Goal: Contribute content: Contribute content

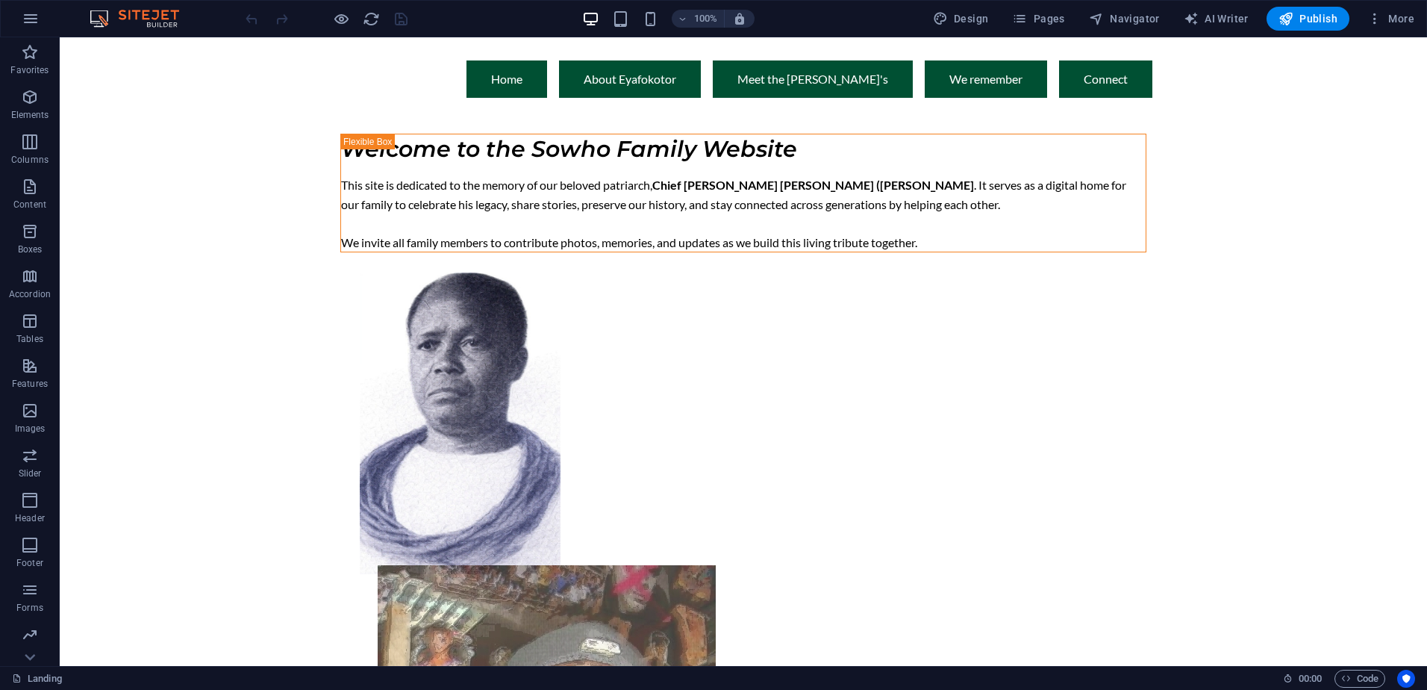
scroll to position [149, 0]
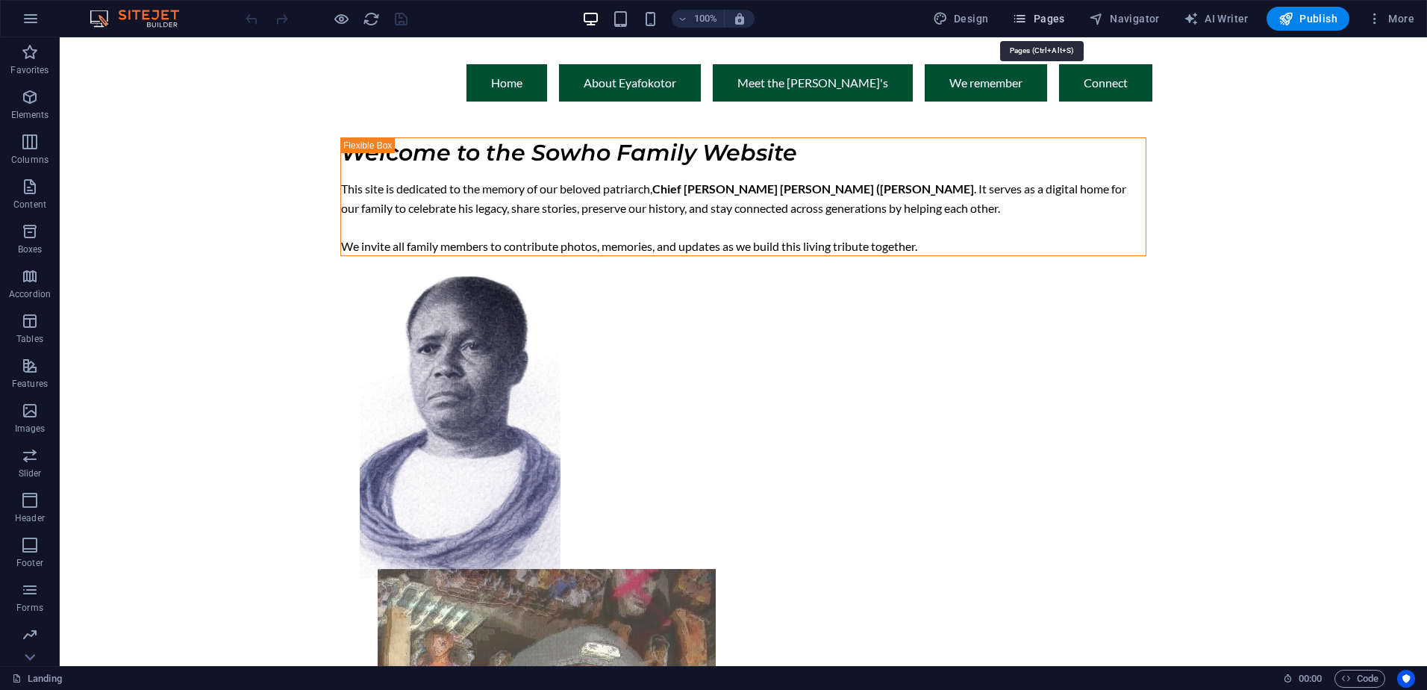
click at [1027, 14] on icon "button" at bounding box center [1019, 18] width 15 height 15
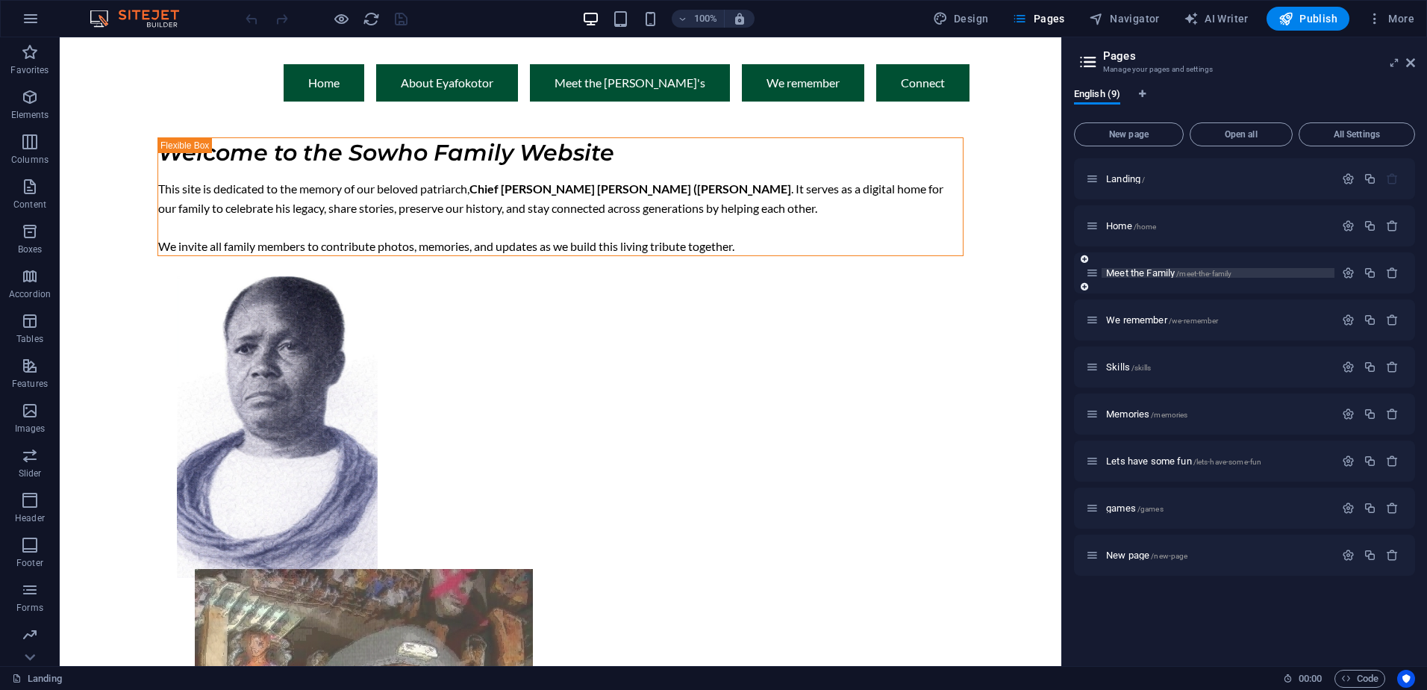
click at [1147, 275] on span "Meet the Family /meet-the-family" at bounding box center [1168, 272] width 125 height 11
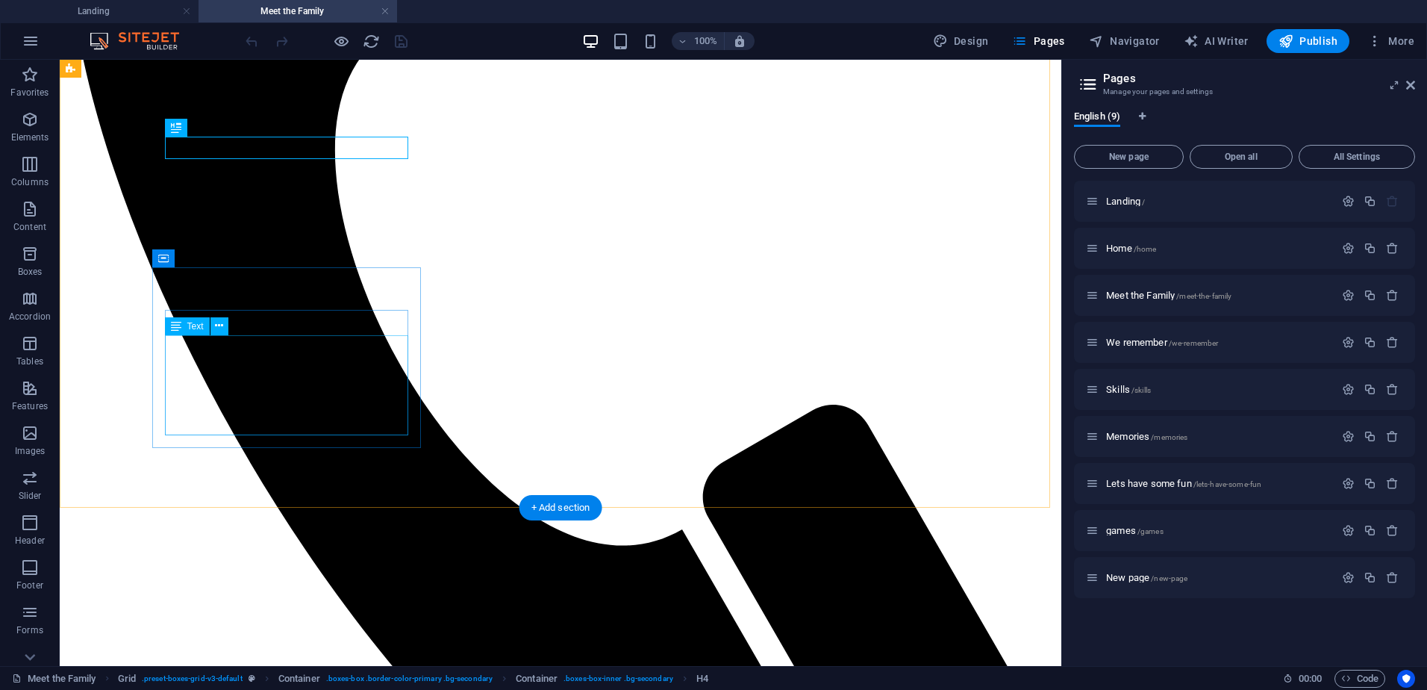
scroll to position [794, 0]
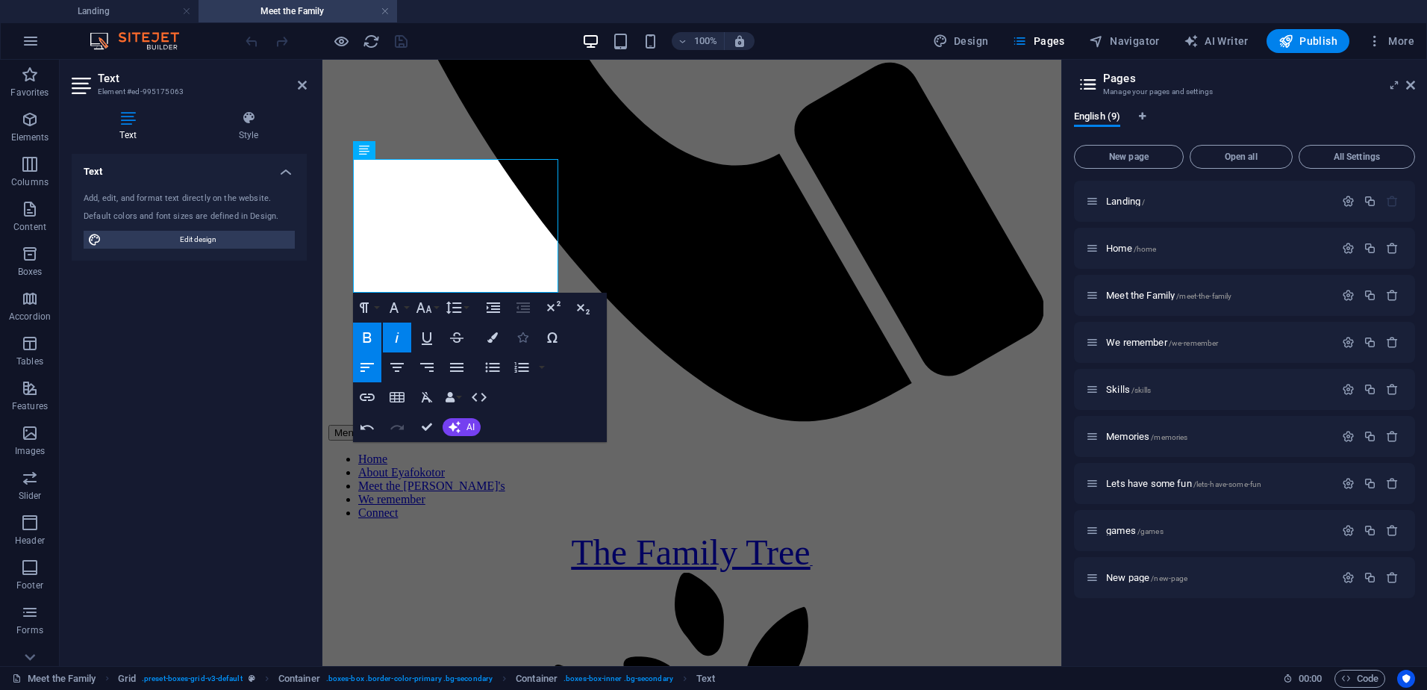
click at [520, 338] on icon "button" at bounding box center [522, 337] width 10 height 10
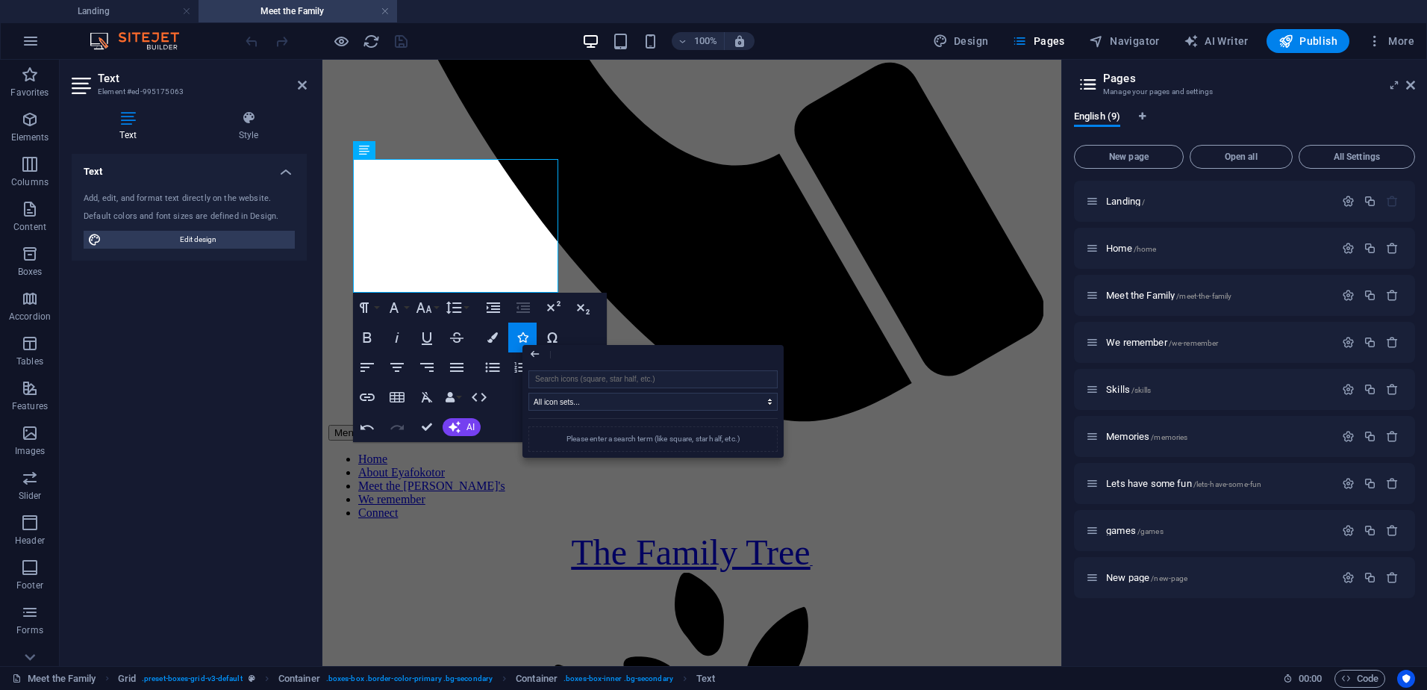
click at [590, 356] on div "Close" at bounding box center [653, 354] width 261 height 19
click at [593, 375] on input "search" at bounding box center [653, 379] width 249 height 18
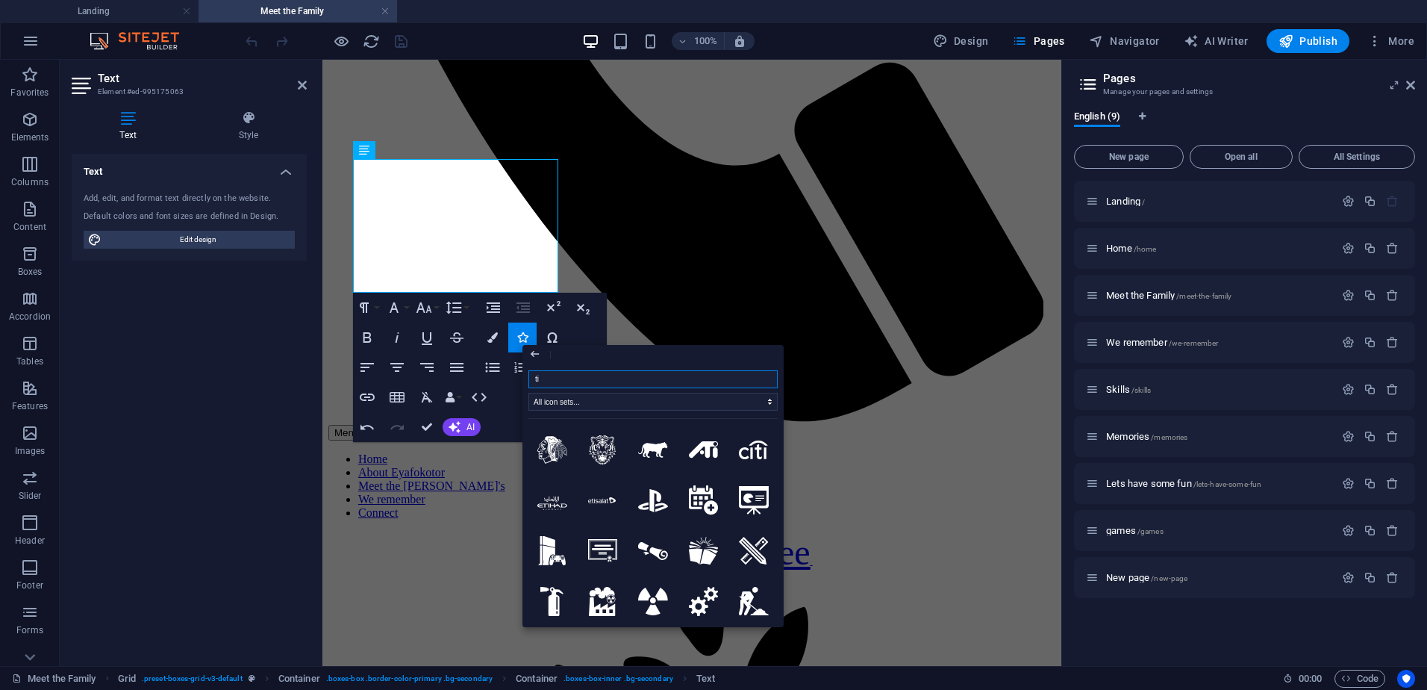
type input "tic"
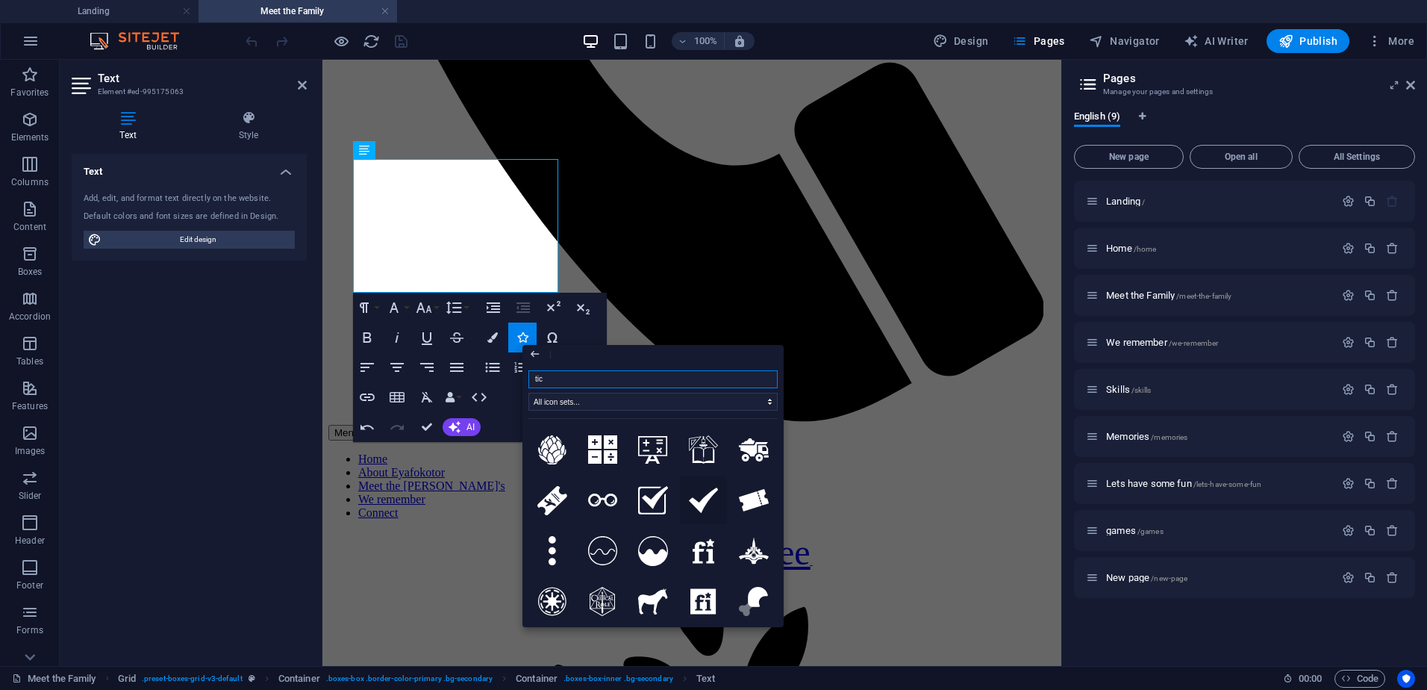
click at [708, 495] on icon at bounding box center [704, 499] width 30 height 25
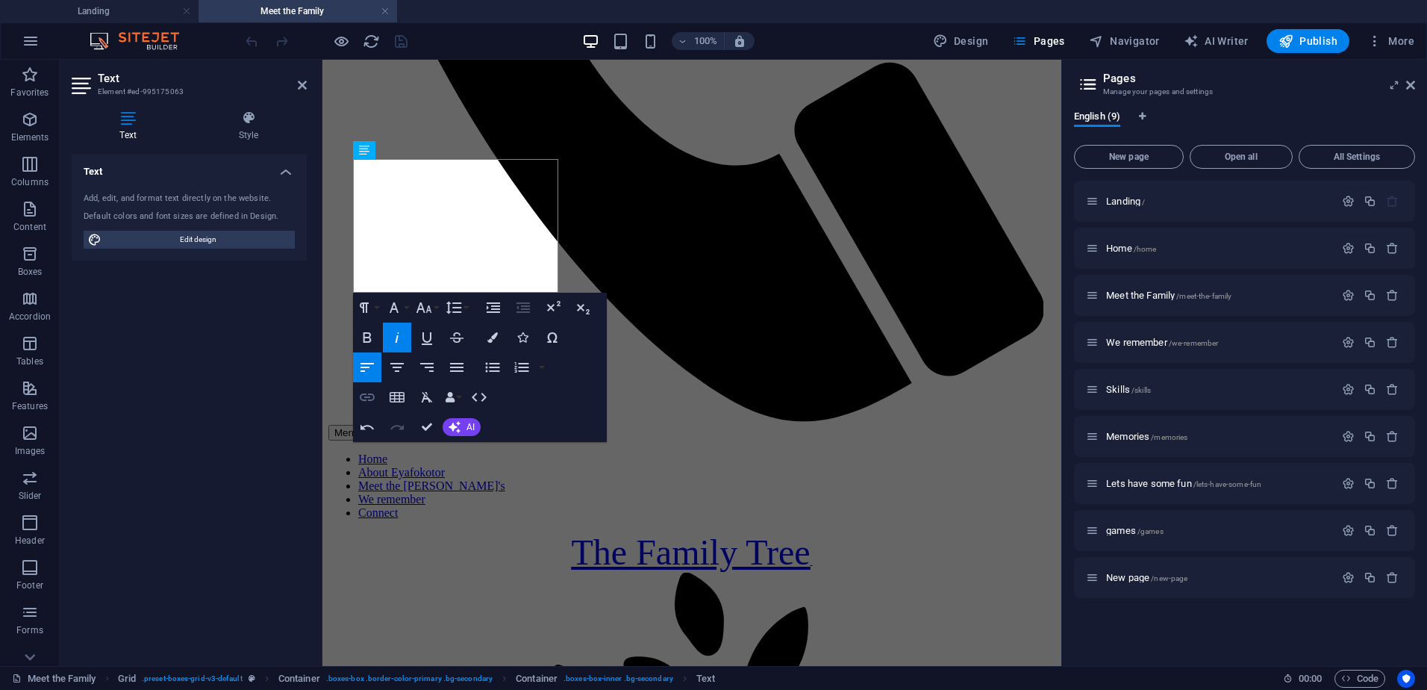
click at [367, 396] on icon "button" at bounding box center [367, 396] width 15 height 7
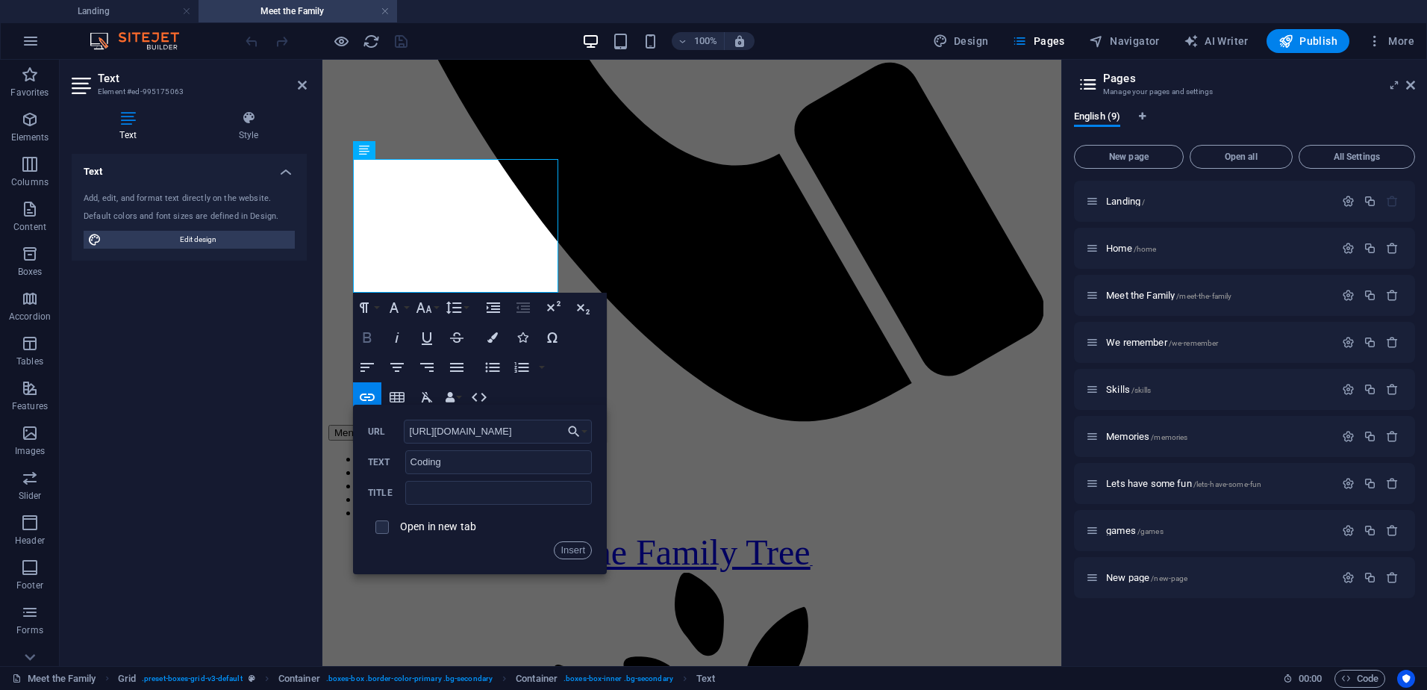
type input "[URL][DOMAIN_NAME]"
click at [367, 337] on icon "button" at bounding box center [368, 337] width 8 height 10
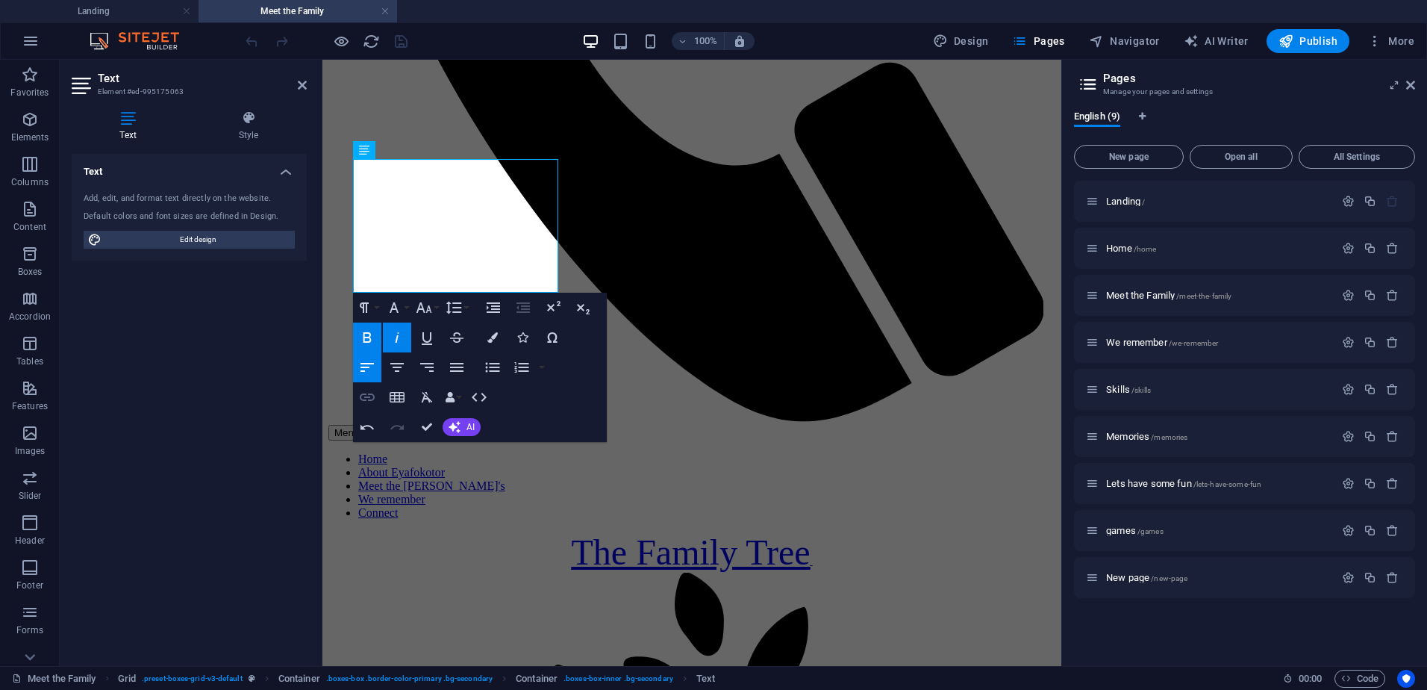
click at [373, 399] on icon "button" at bounding box center [367, 396] width 15 height 7
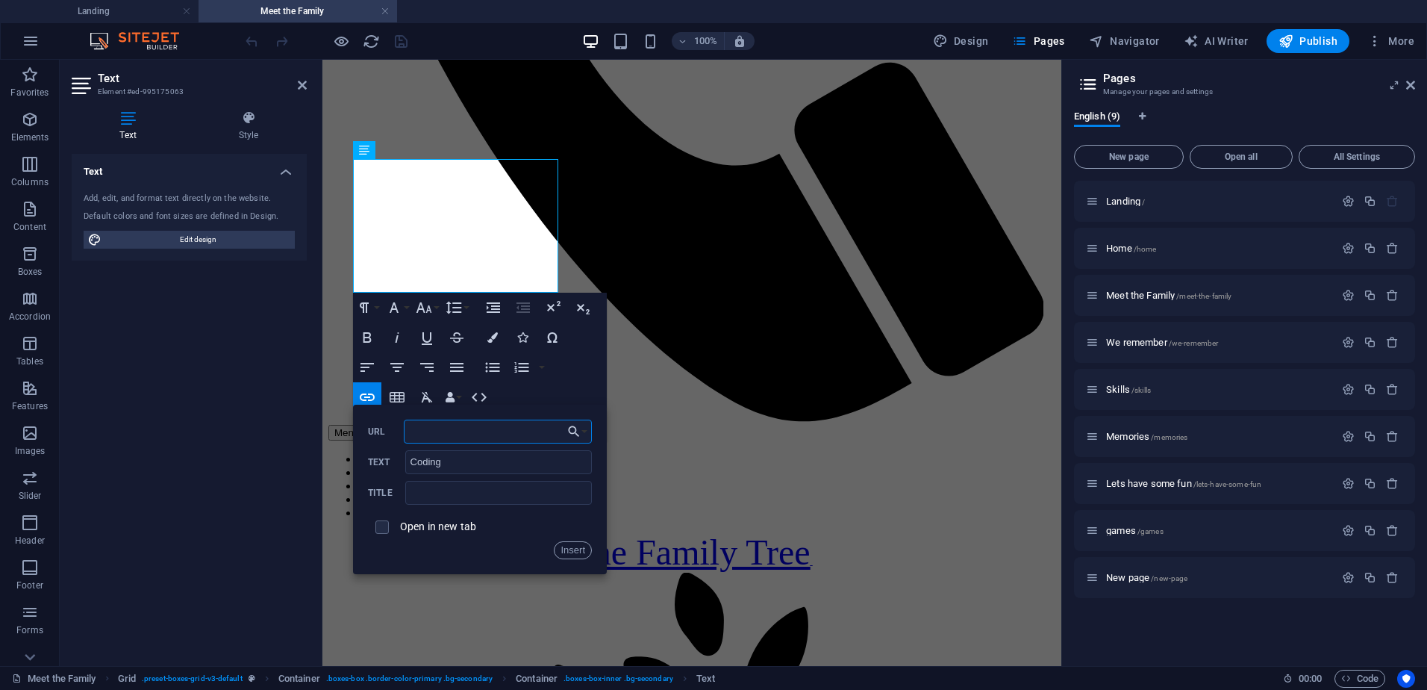
paste input "[URL][DOMAIN_NAME]"
type input "[URL][DOMAIN_NAME]"
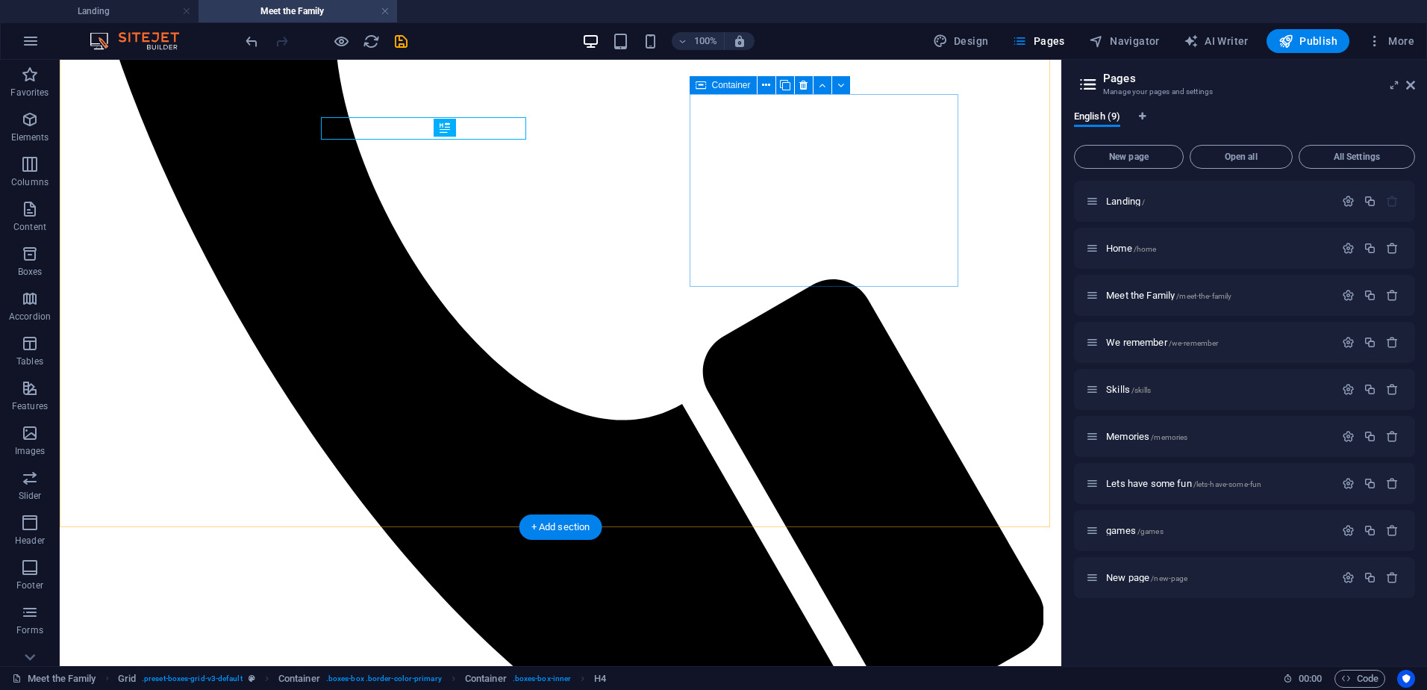
scroll to position [794, 0]
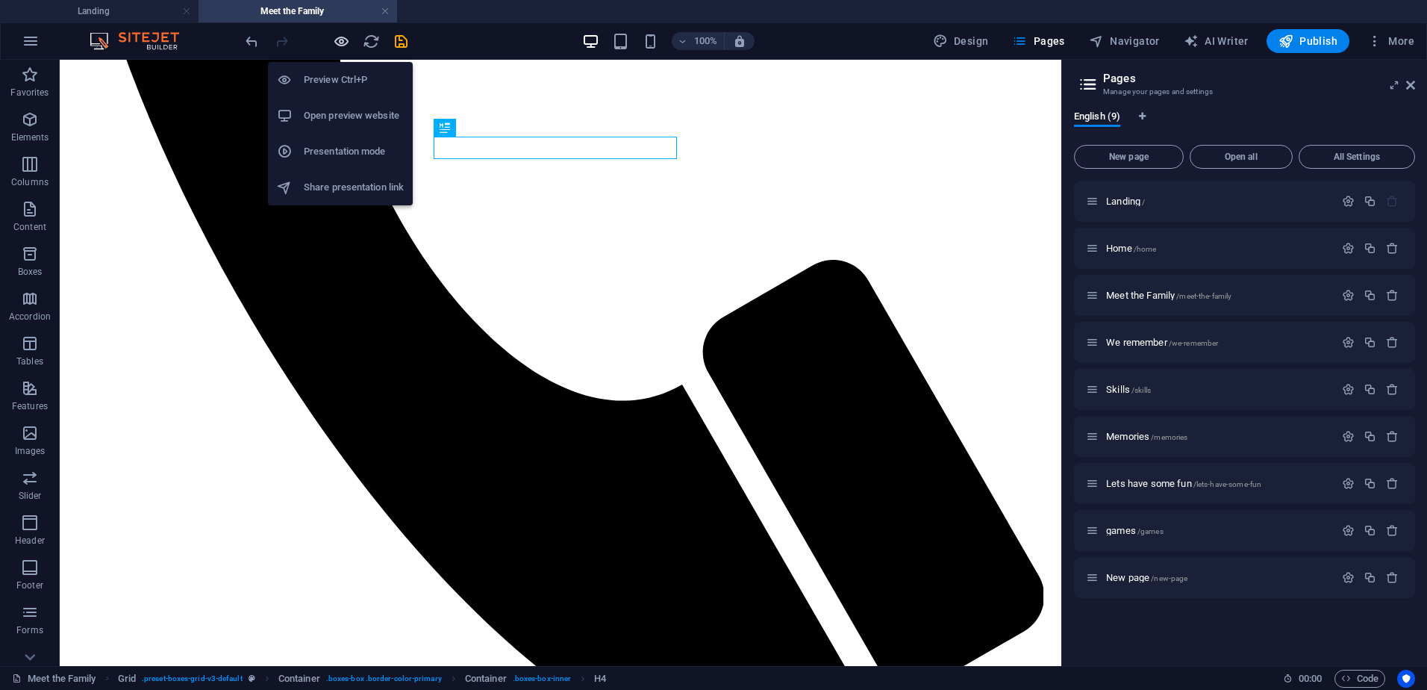
click at [334, 42] on icon "button" at bounding box center [341, 41] width 17 height 17
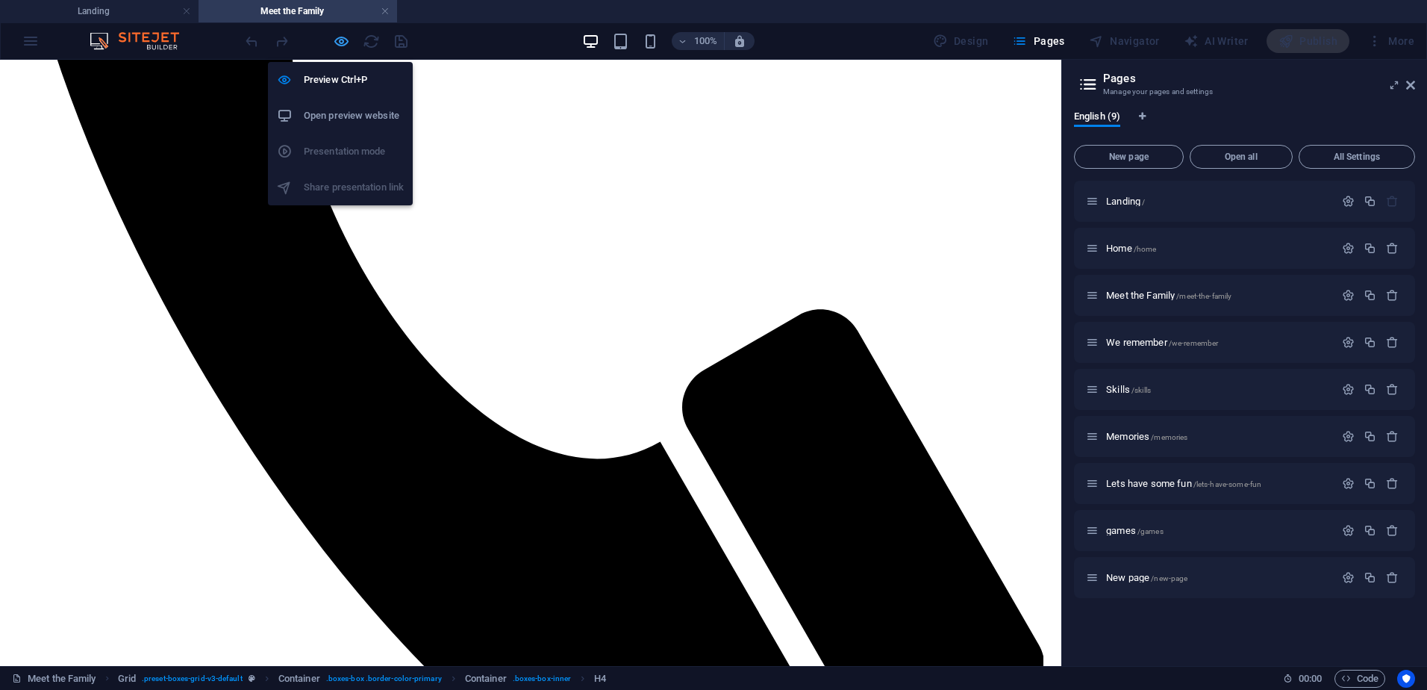
click at [336, 37] on icon "button" at bounding box center [341, 41] width 17 height 17
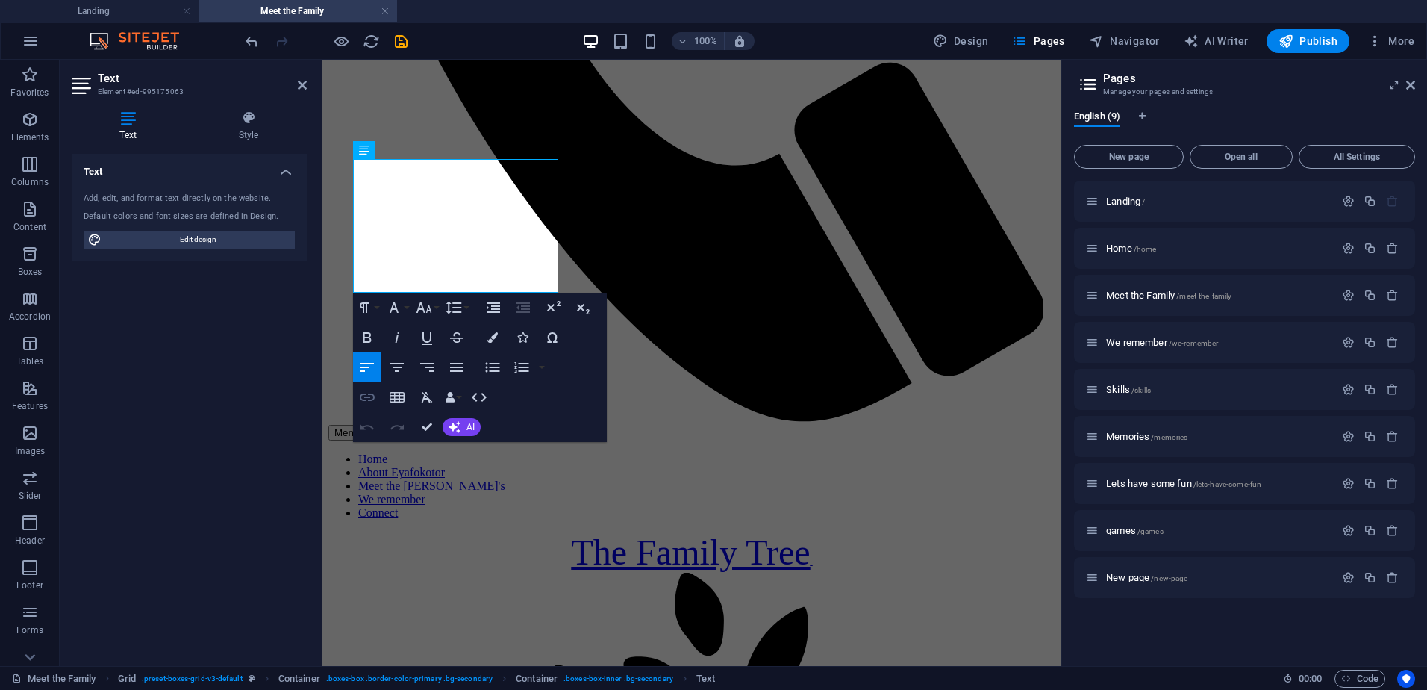
click at [368, 402] on icon "button" at bounding box center [367, 397] width 18 height 18
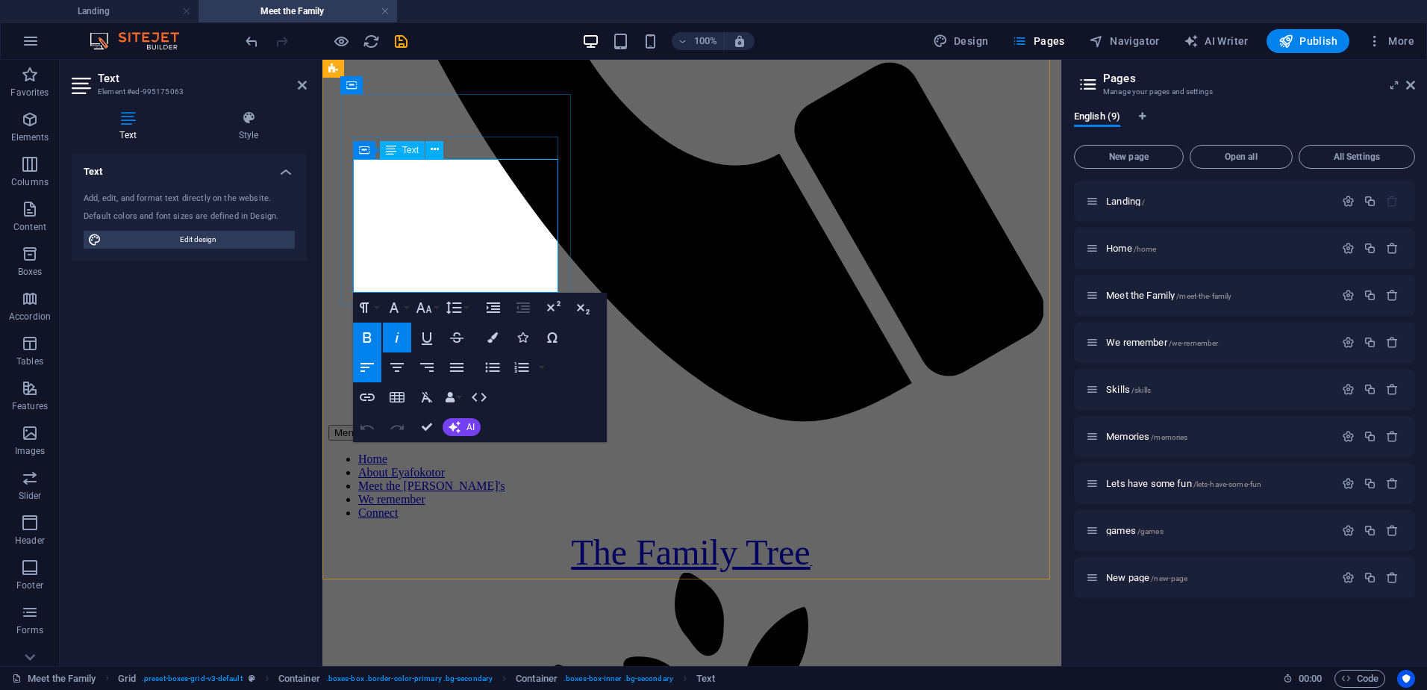
drag, startPoint x: 434, startPoint y: 281, endPoint x: 396, endPoint y: 282, distance: 38.8
type input "Coding"
click at [365, 390] on icon "button" at bounding box center [367, 397] width 18 height 18
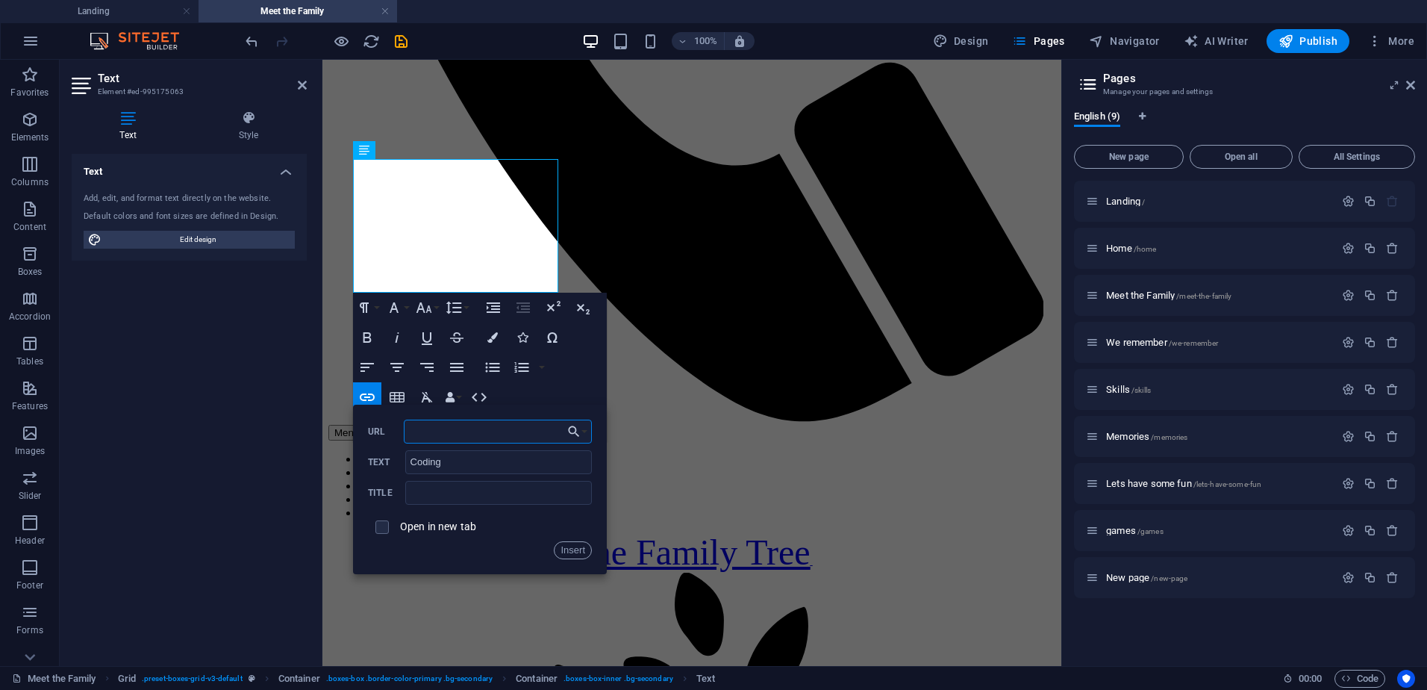
paste input "[URL][DOMAIN_NAME]"
type input "[URL][DOMAIN_NAME]"
click at [574, 546] on button "Insert" at bounding box center [573, 550] width 38 height 18
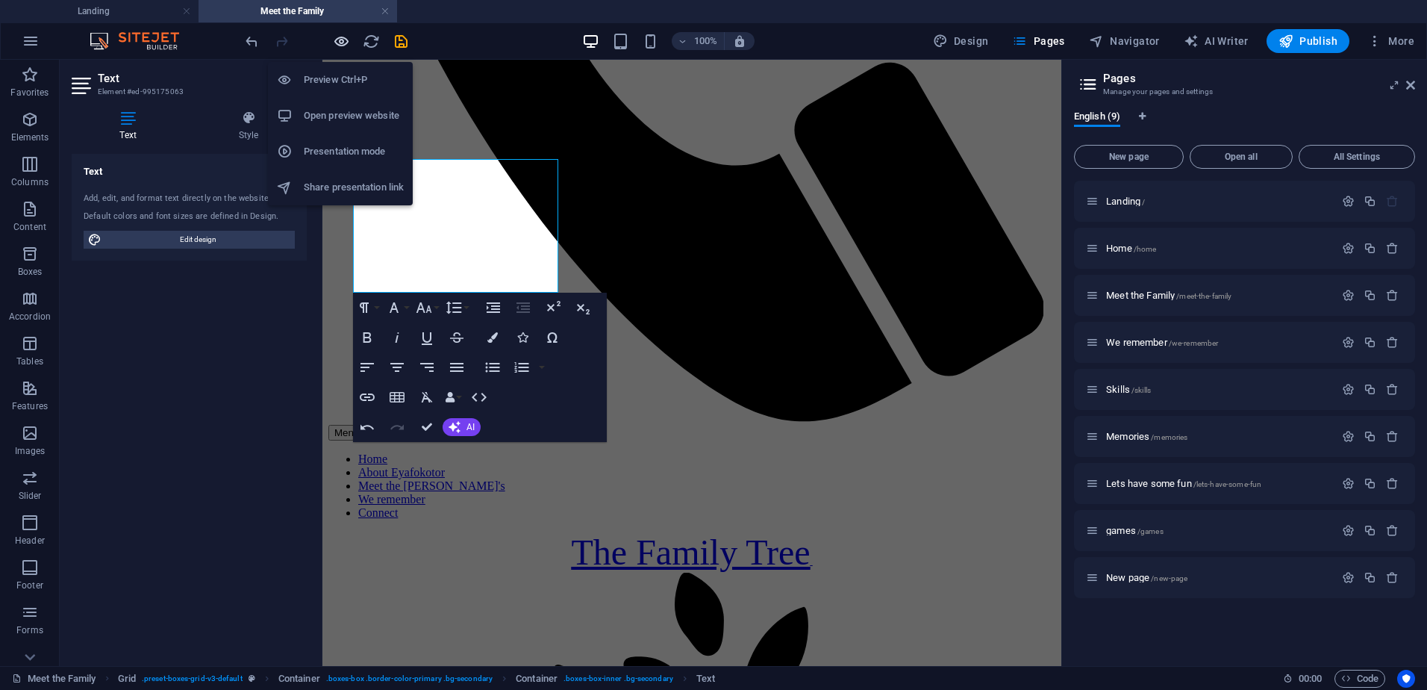
click at [334, 35] on icon "button" at bounding box center [341, 41] width 17 height 17
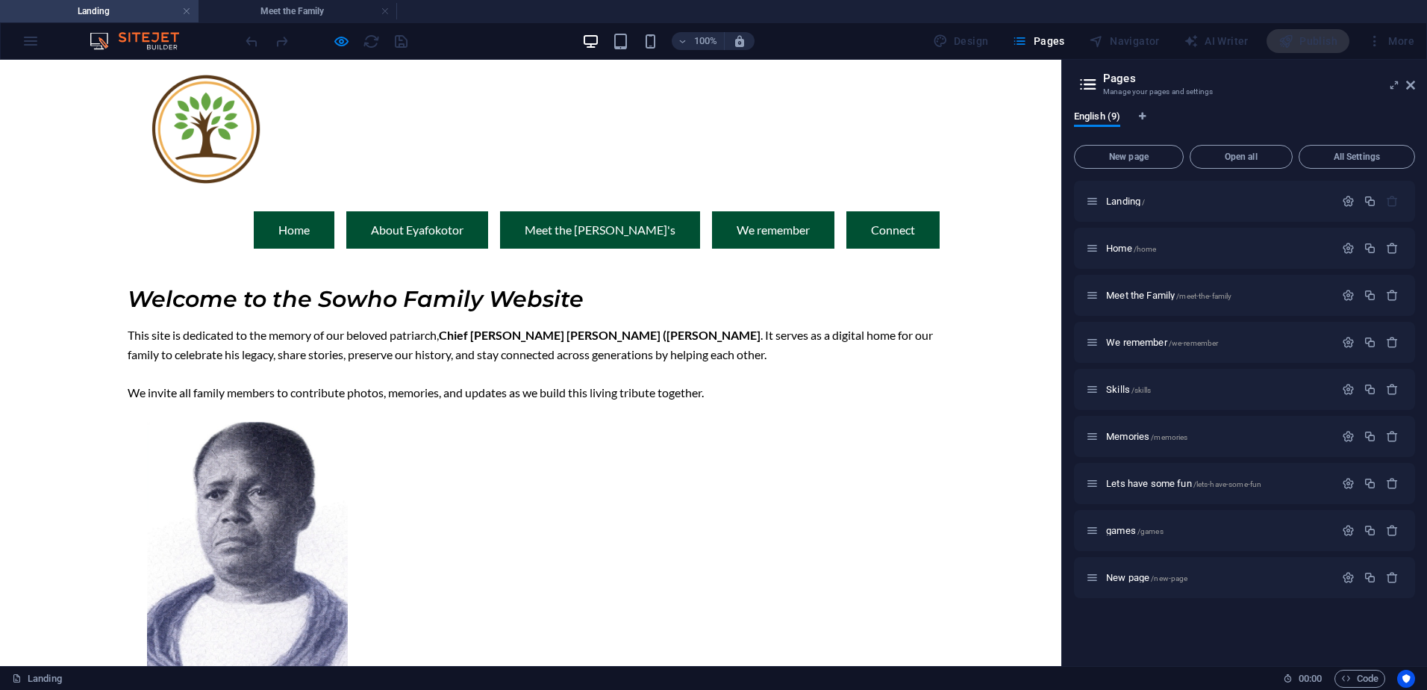
scroll to position [0, 0]
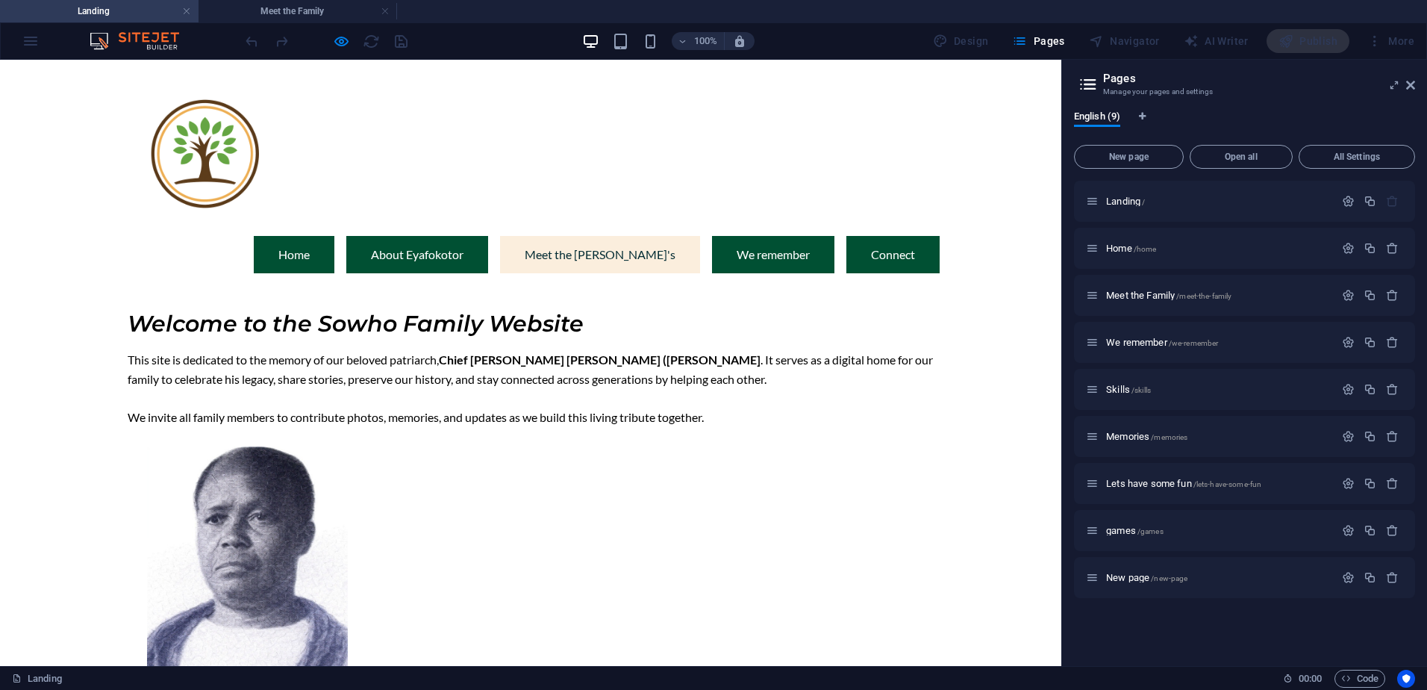
click at [620, 236] on link "Meet the [PERSON_NAME]'s" at bounding box center [600, 254] width 200 height 37
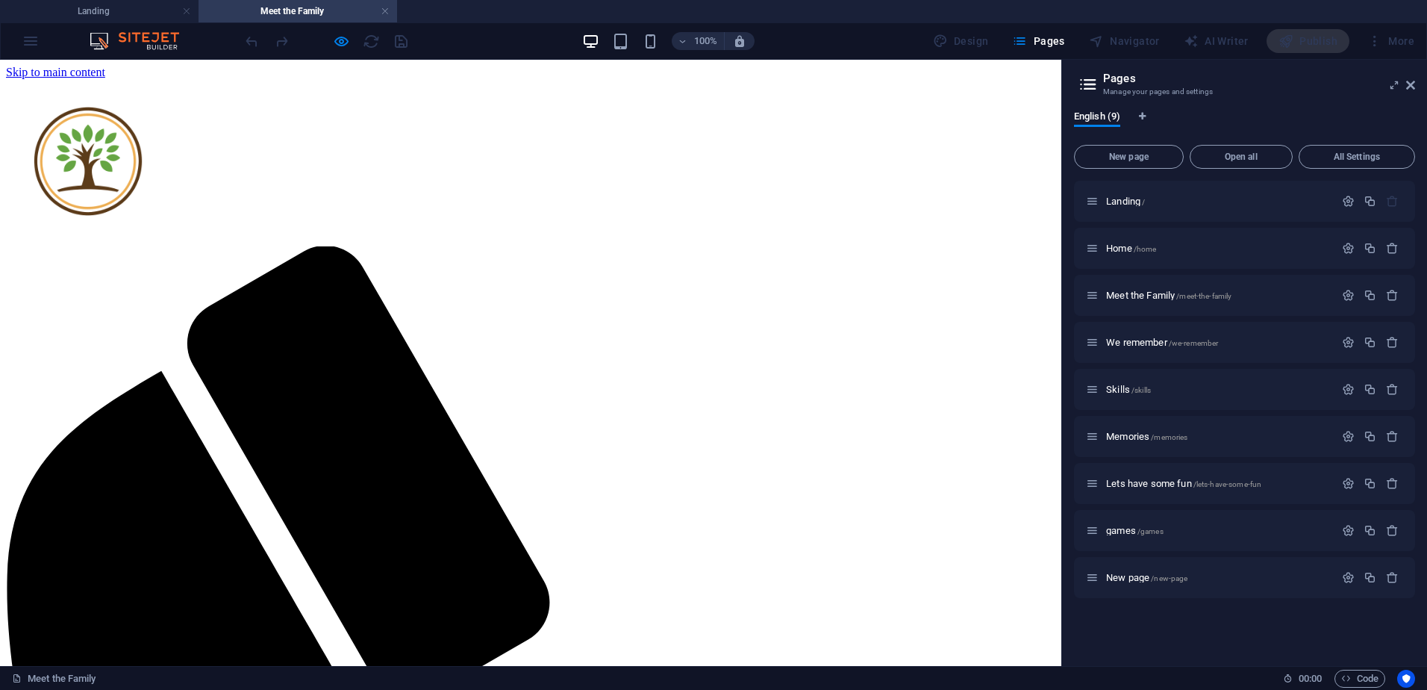
scroll to position [794, 0]
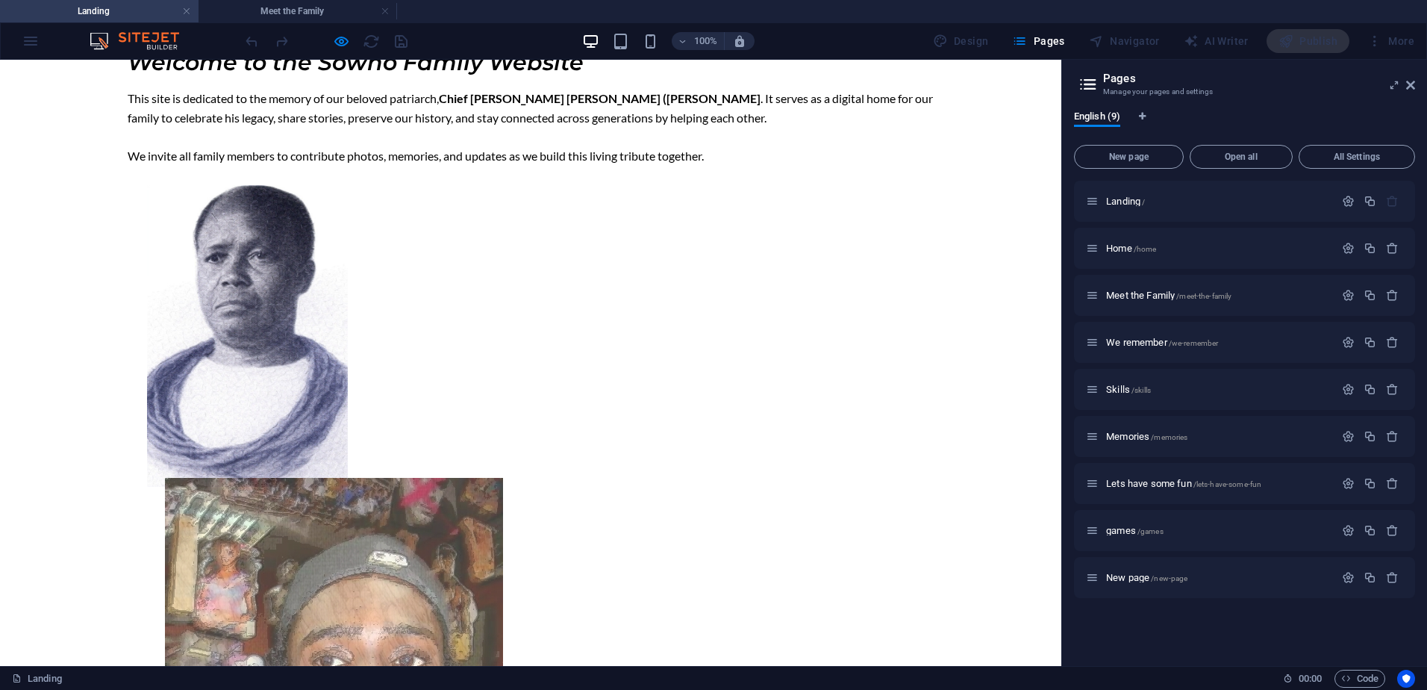
scroll to position [75, 0]
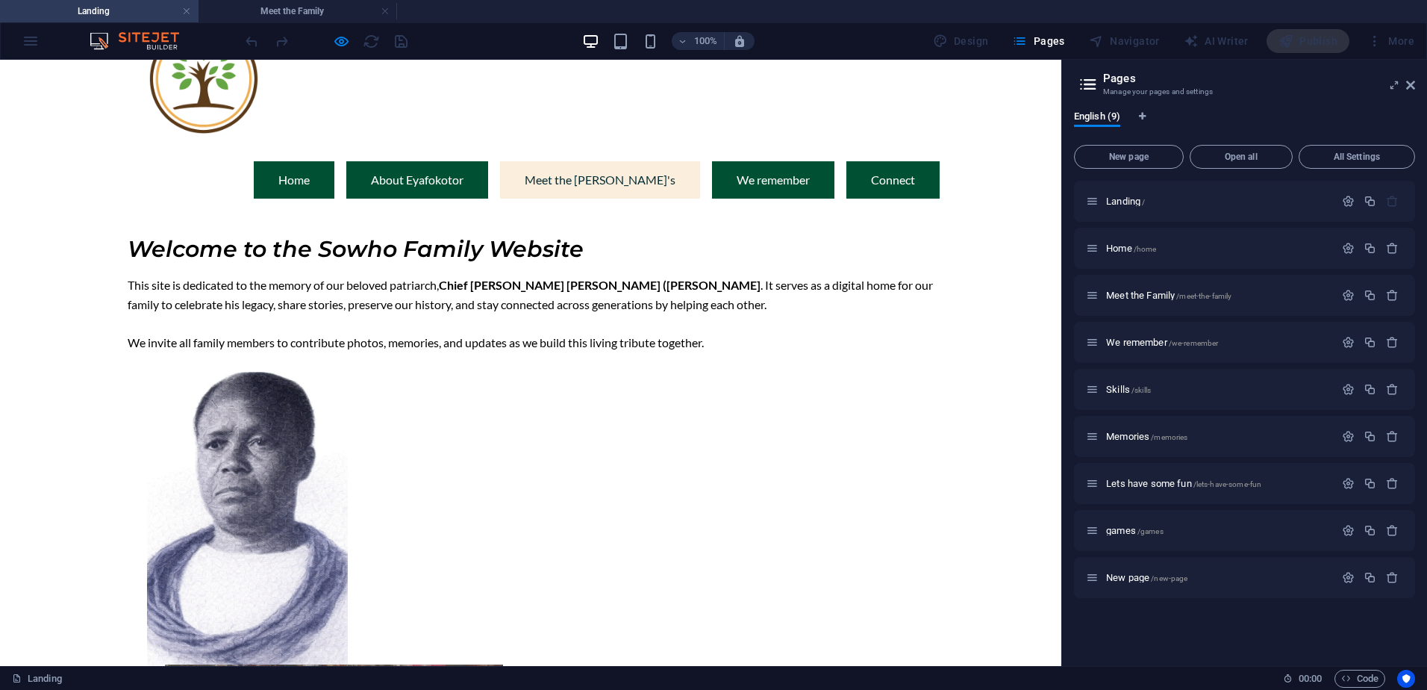
click at [659, 161] on link "Meet the [PERSON_NAME]'s" at bounding box center [600, 179] width 200 height 37
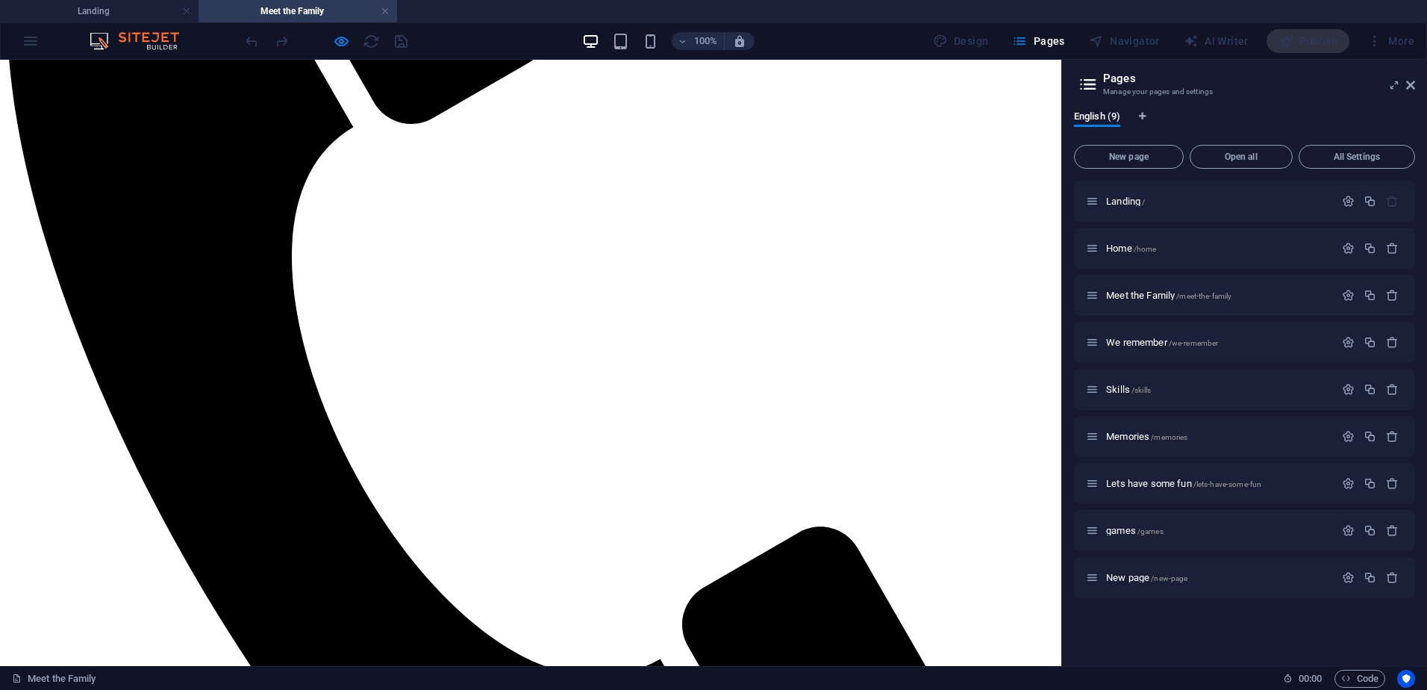
scroll to position [570, 0]
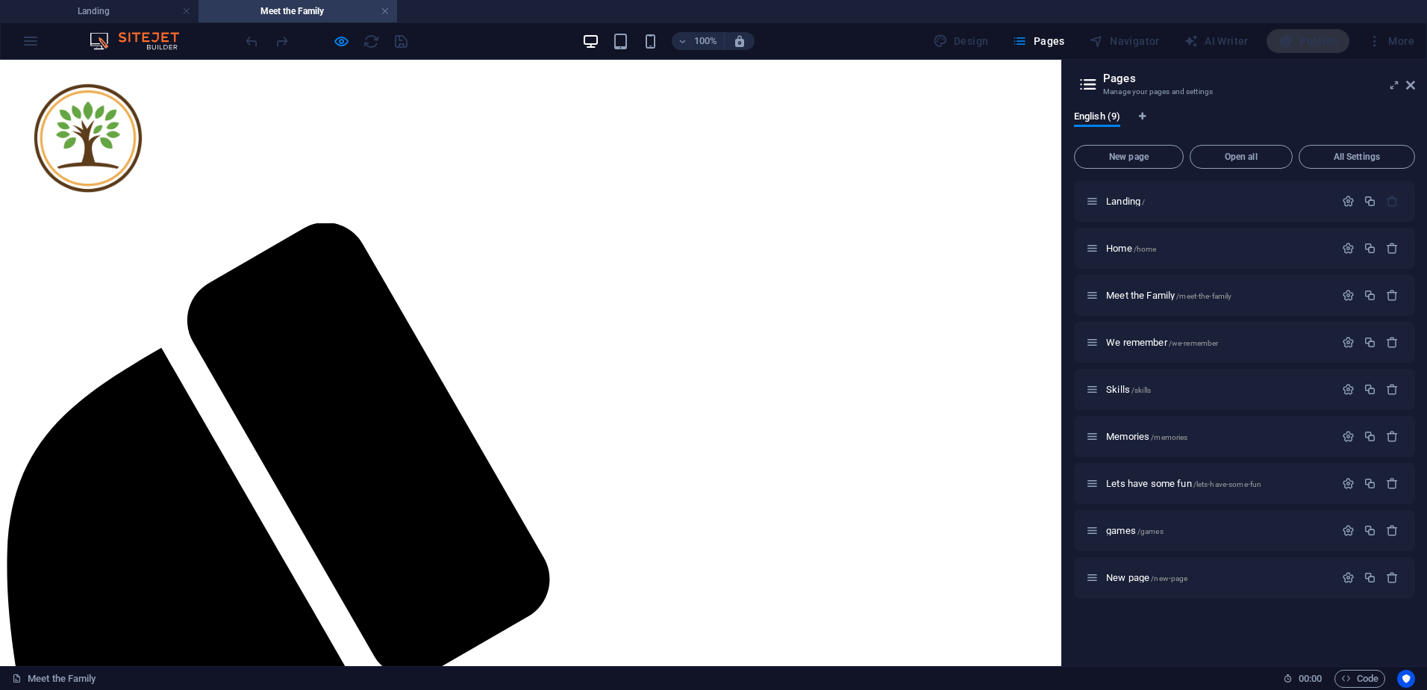
scroll to position [0, 0]
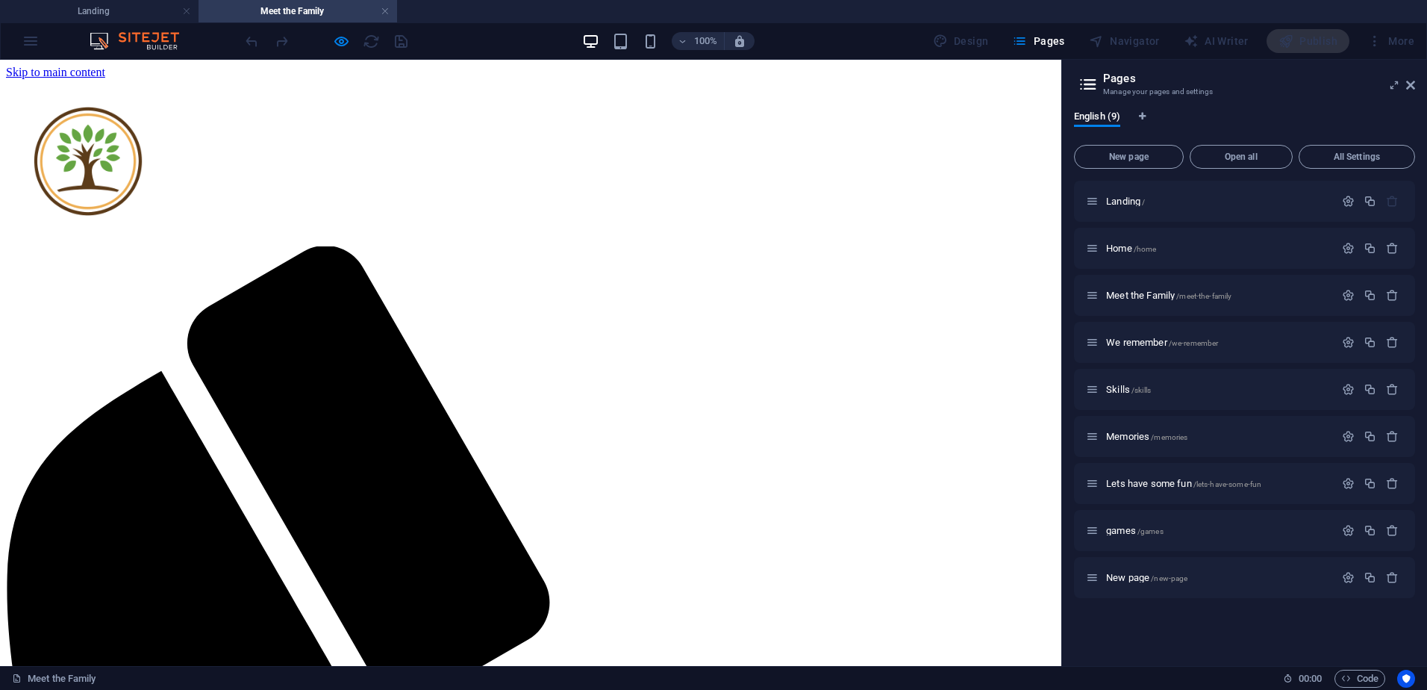
click at [170, 144] on img at bounding box center [88, 161] width 164 height 164
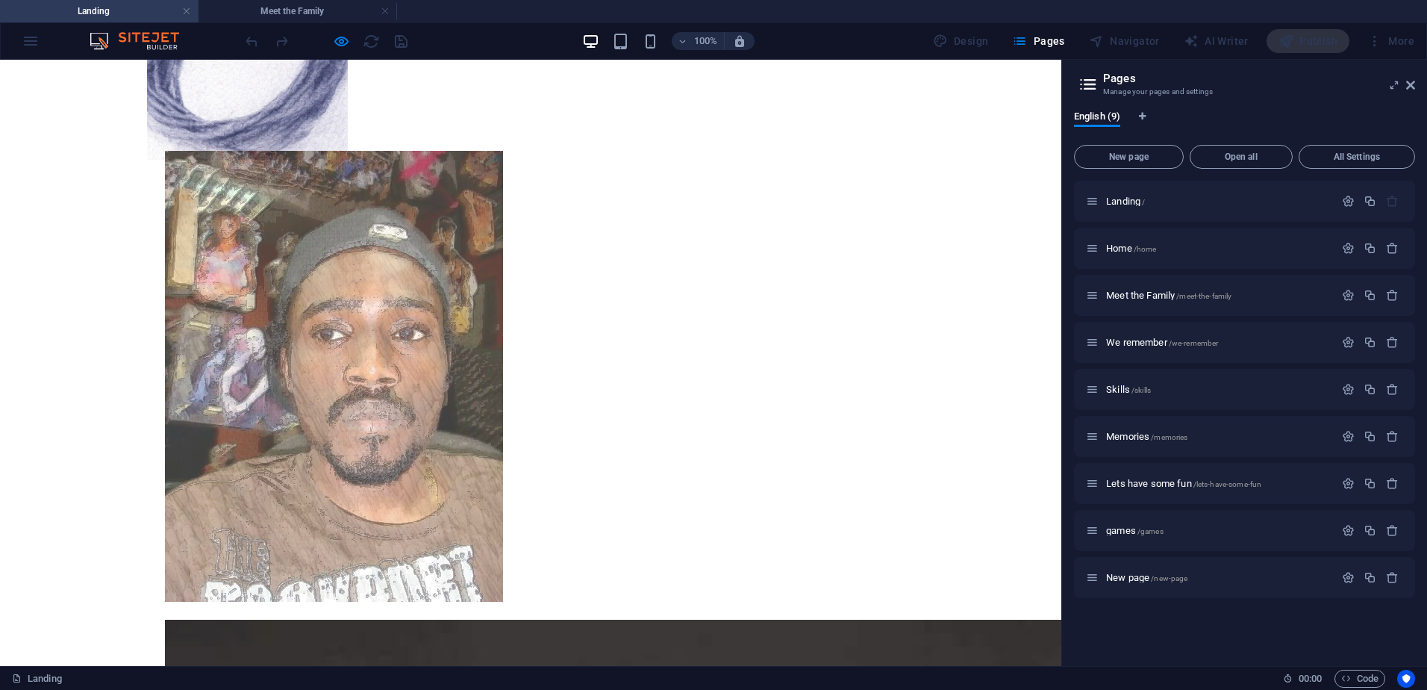
scroll to position [523, 0]
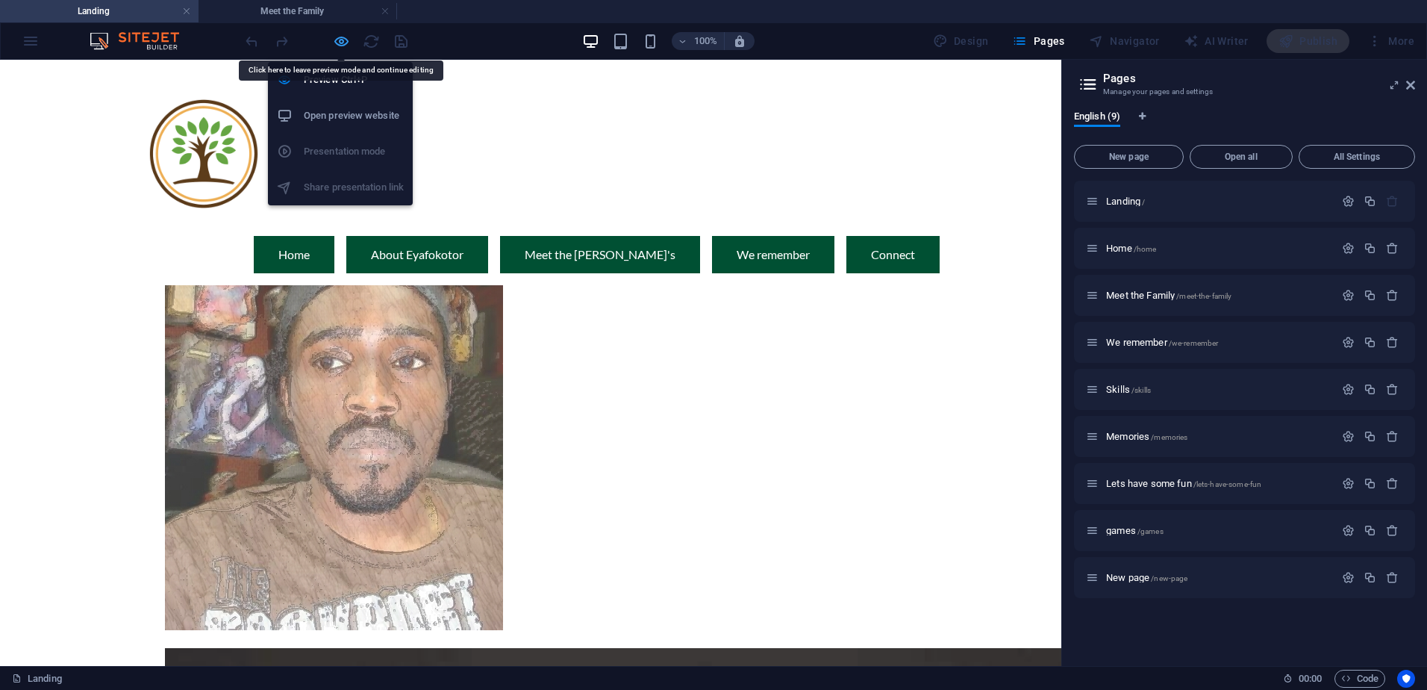
click at [339, 37] on icon "button" at bounding box center [341, 41] width 17 height 17
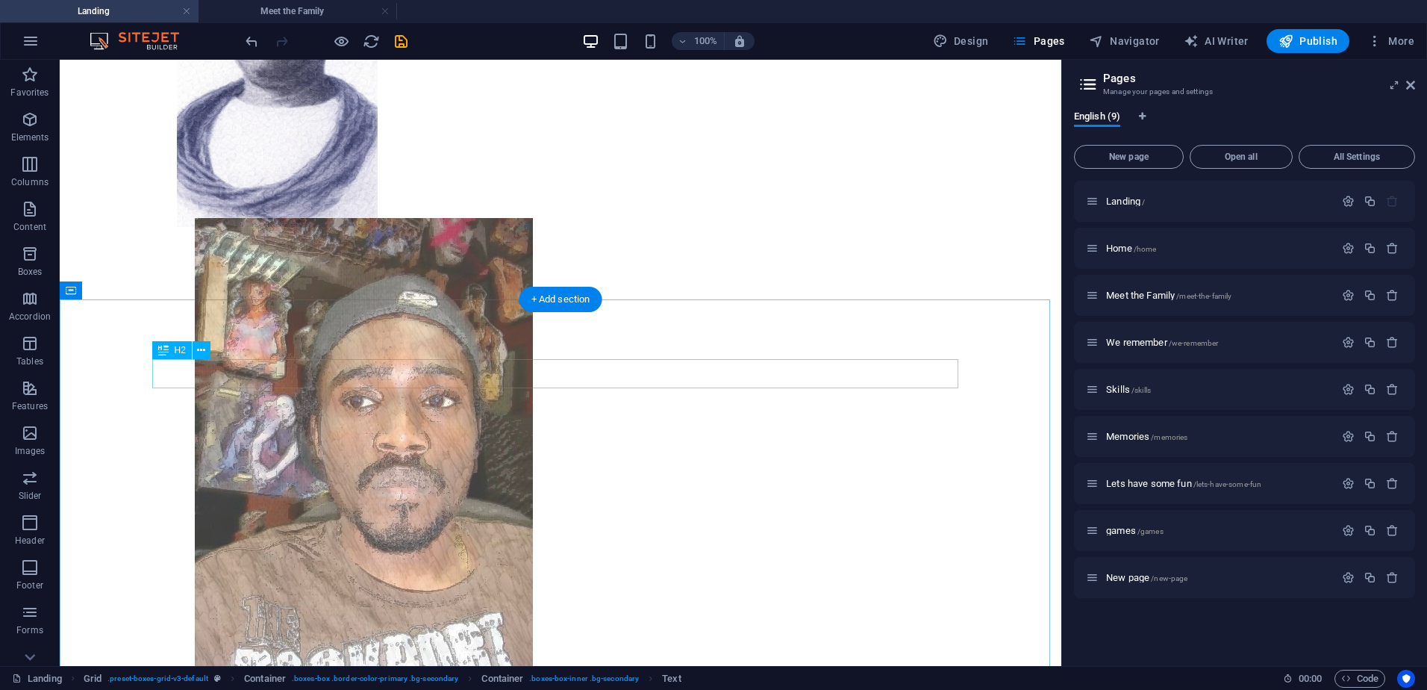
click at [202, 348] on icon at bounding box center [201, 351] width 8 height 16
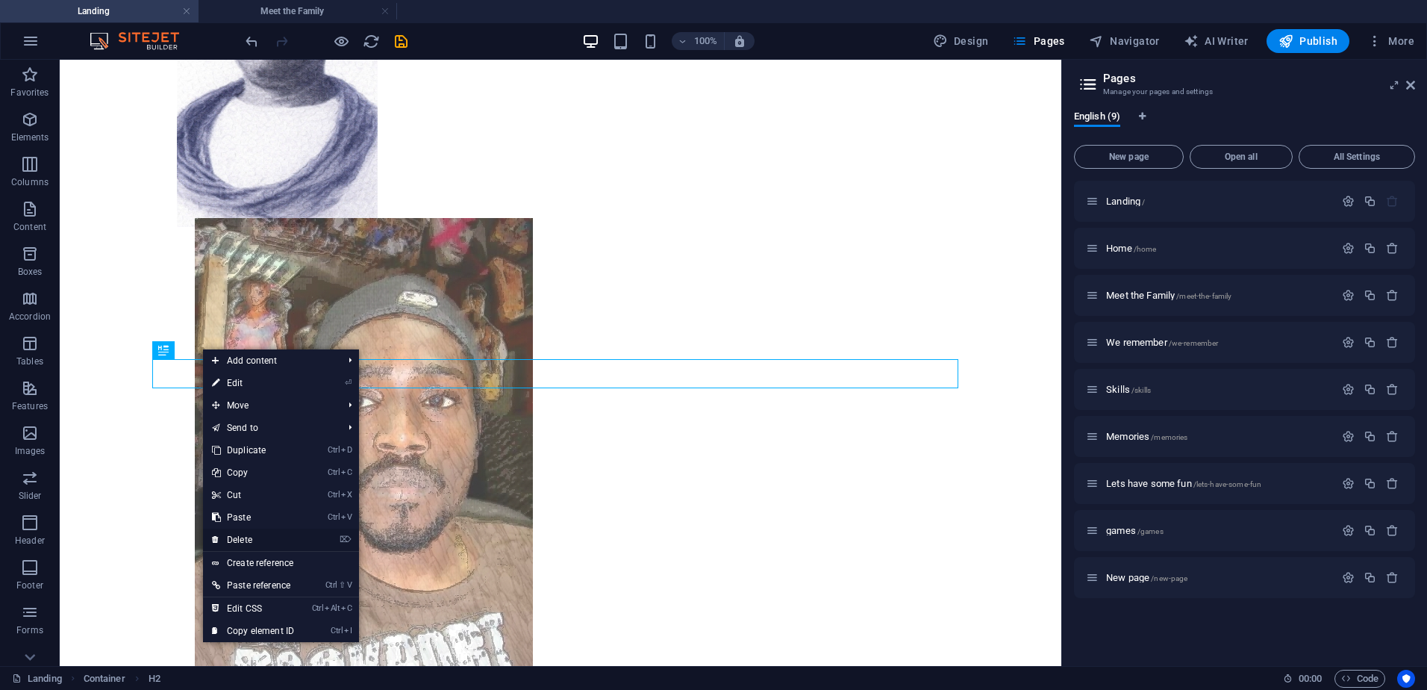
click at [266, 539] on link "⌦ Delete" at bounding box center [253, 540] width 100 height 22
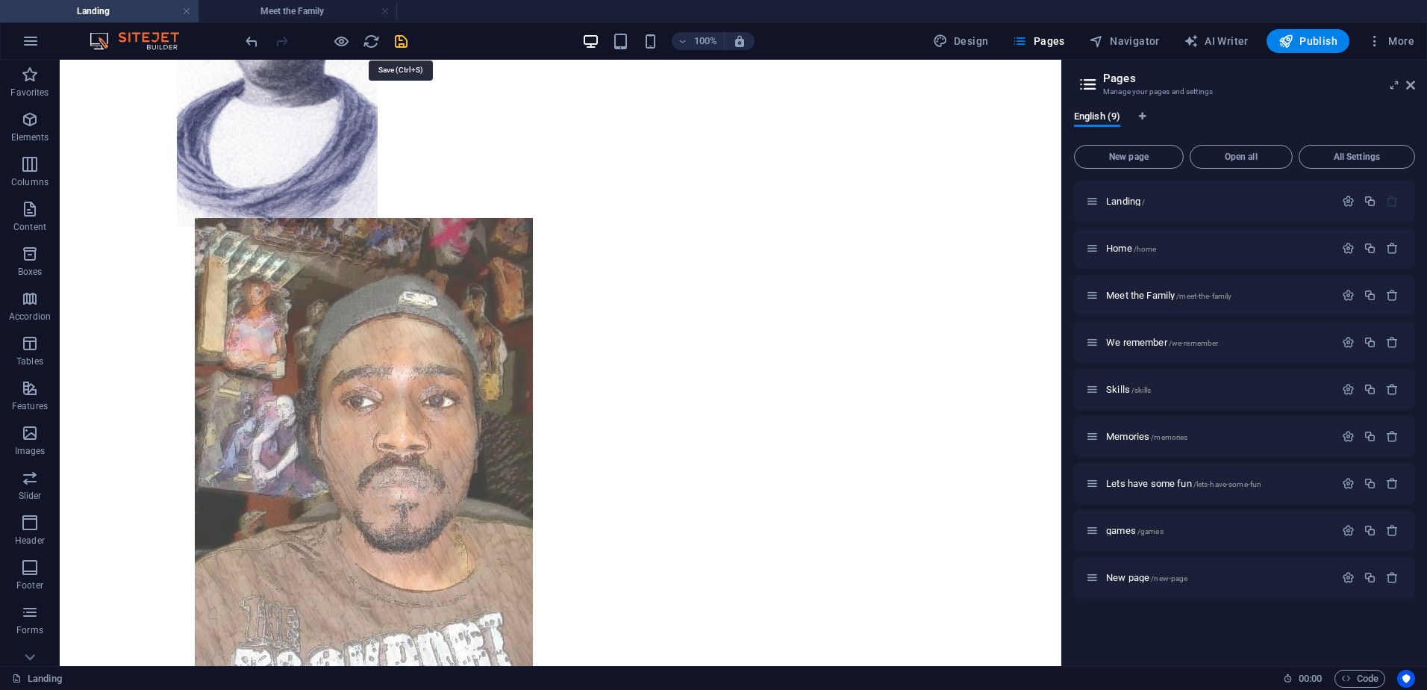
click at [396, 44] on icon "save" at bounding box center [401, 41] width 17 height 17
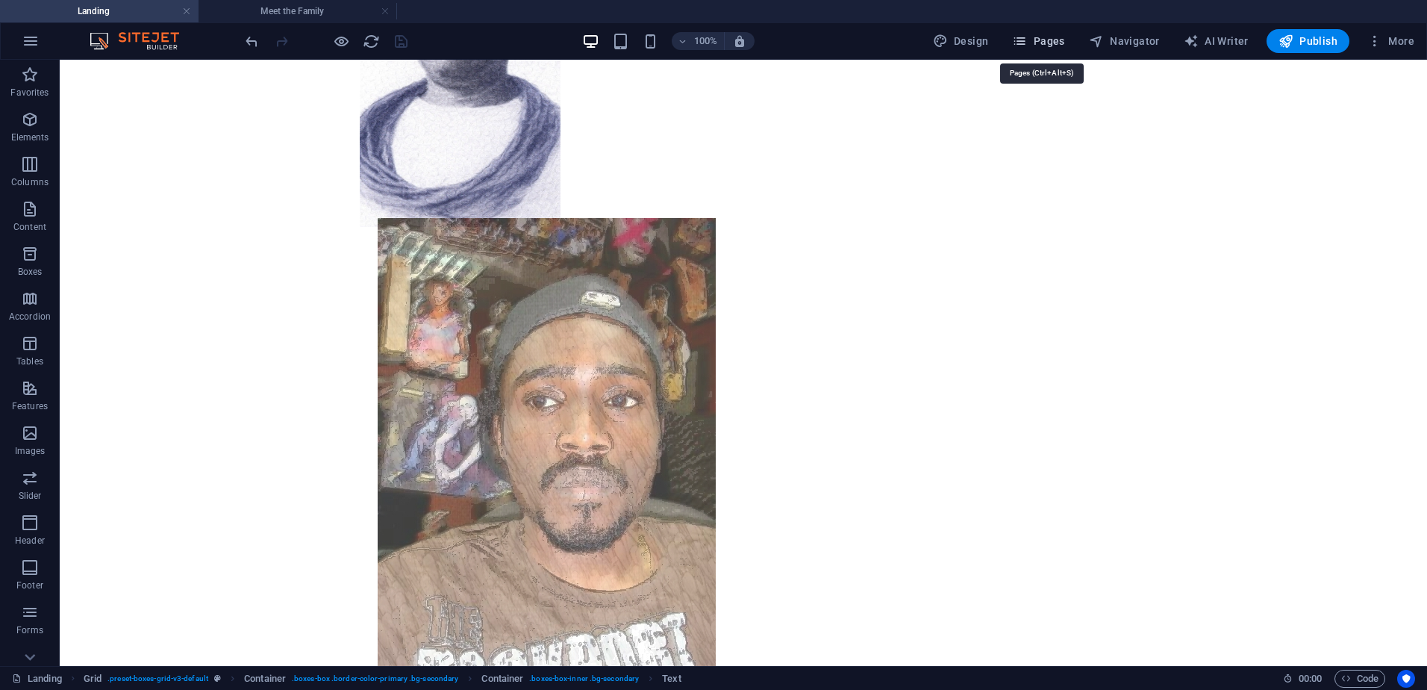
click at [1027, 40] on icon "button" at bounding box center [1019, 41] width 15 height 15
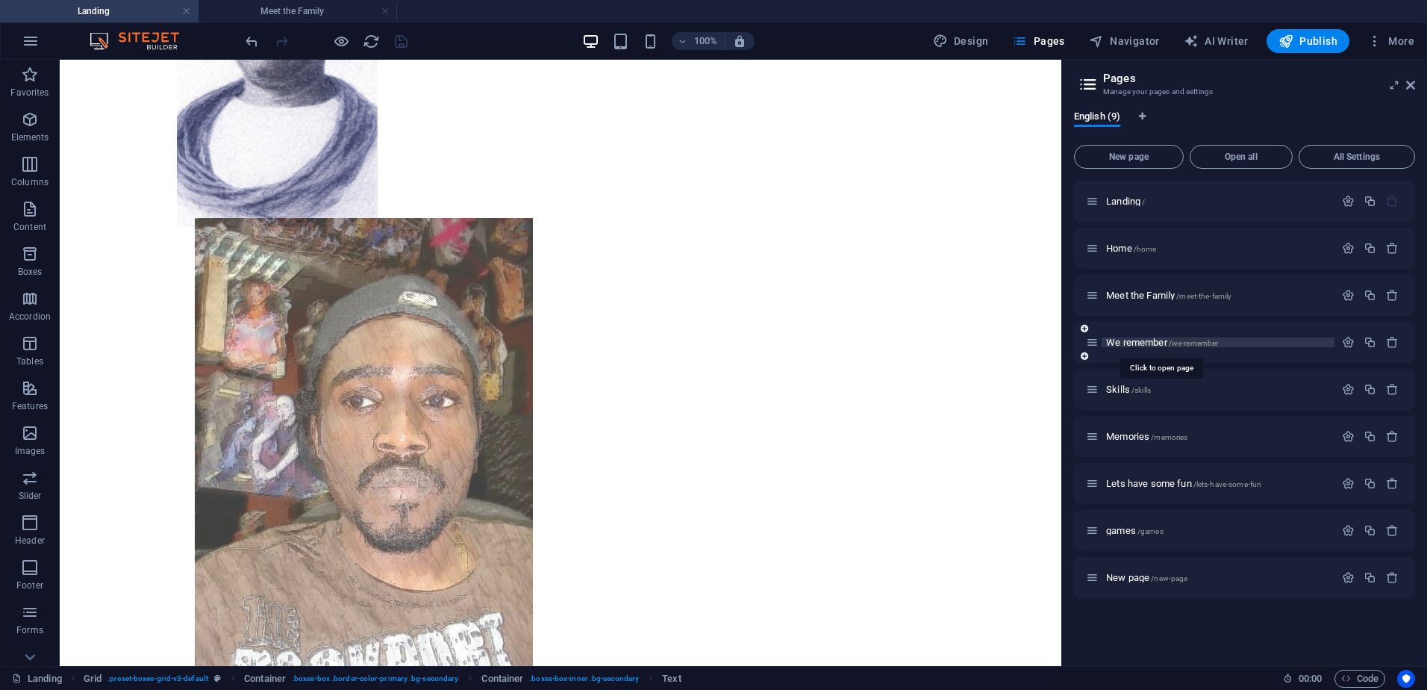
click at [1153, 342] on span "We remember /we-remember" at bounding box center [1162, 342] width 112 height 11
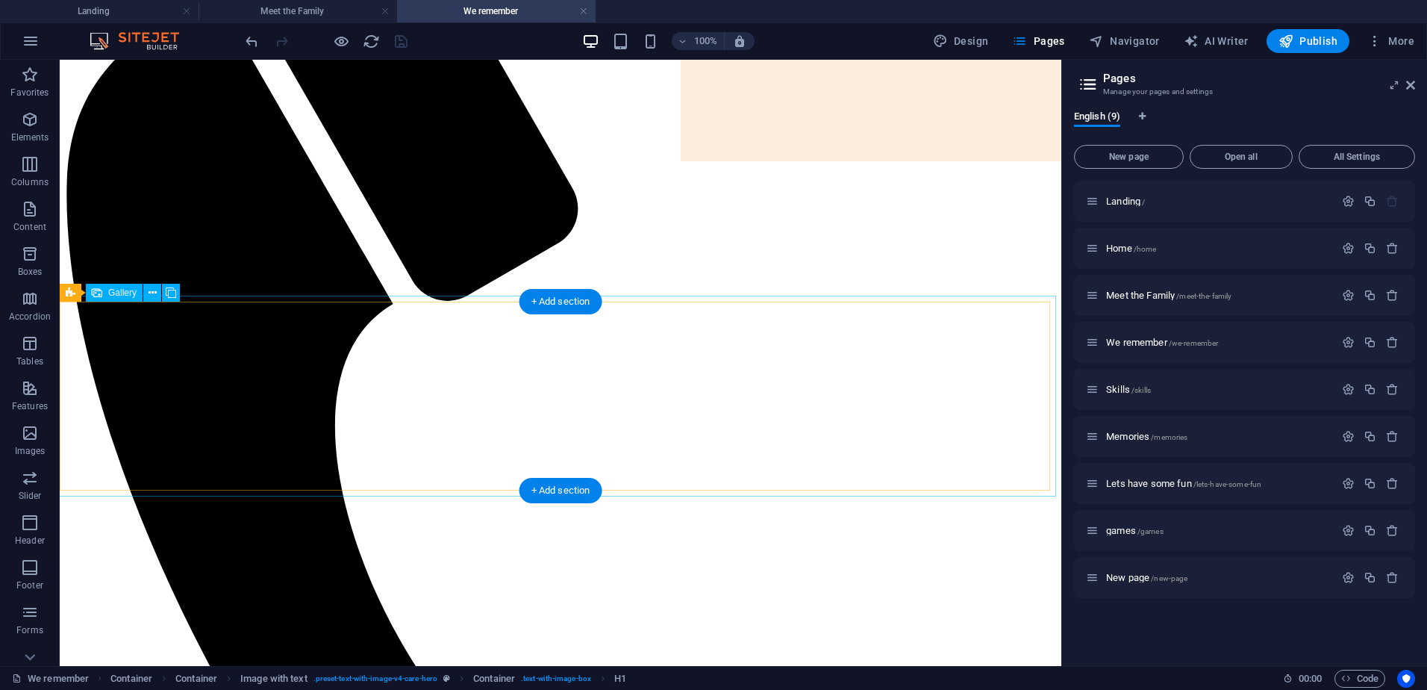
scroll to position [597, 0]
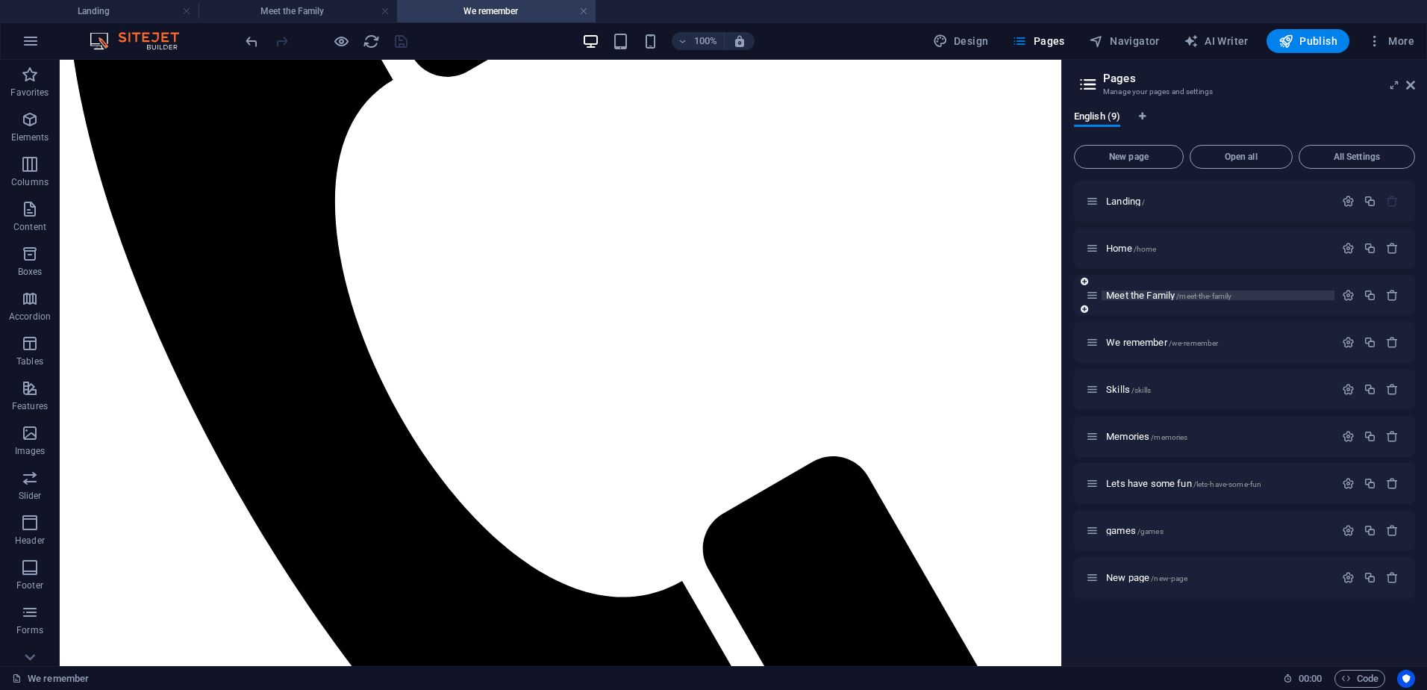
click at [1137, 296] on span "Meet the Family /meet-the-family" at bounding box center [1168, 295] width 125 height 11
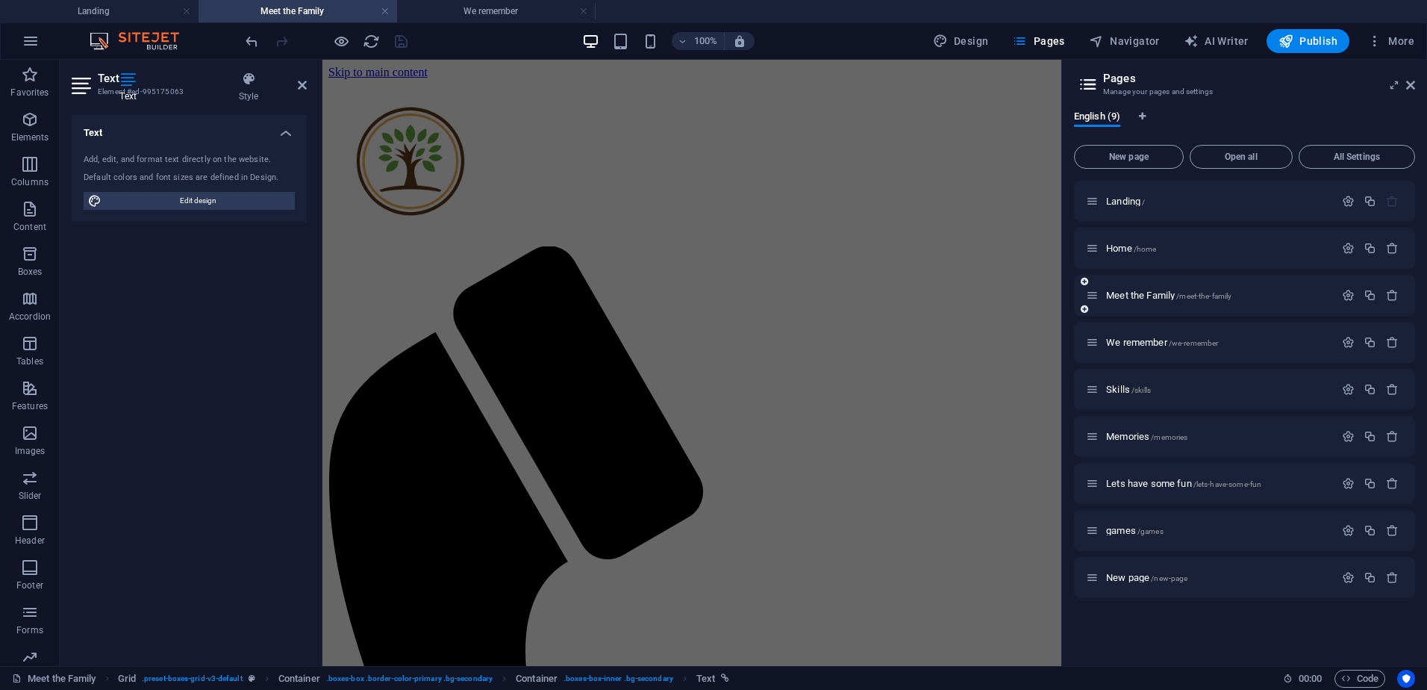
scroll to position [637, 0]
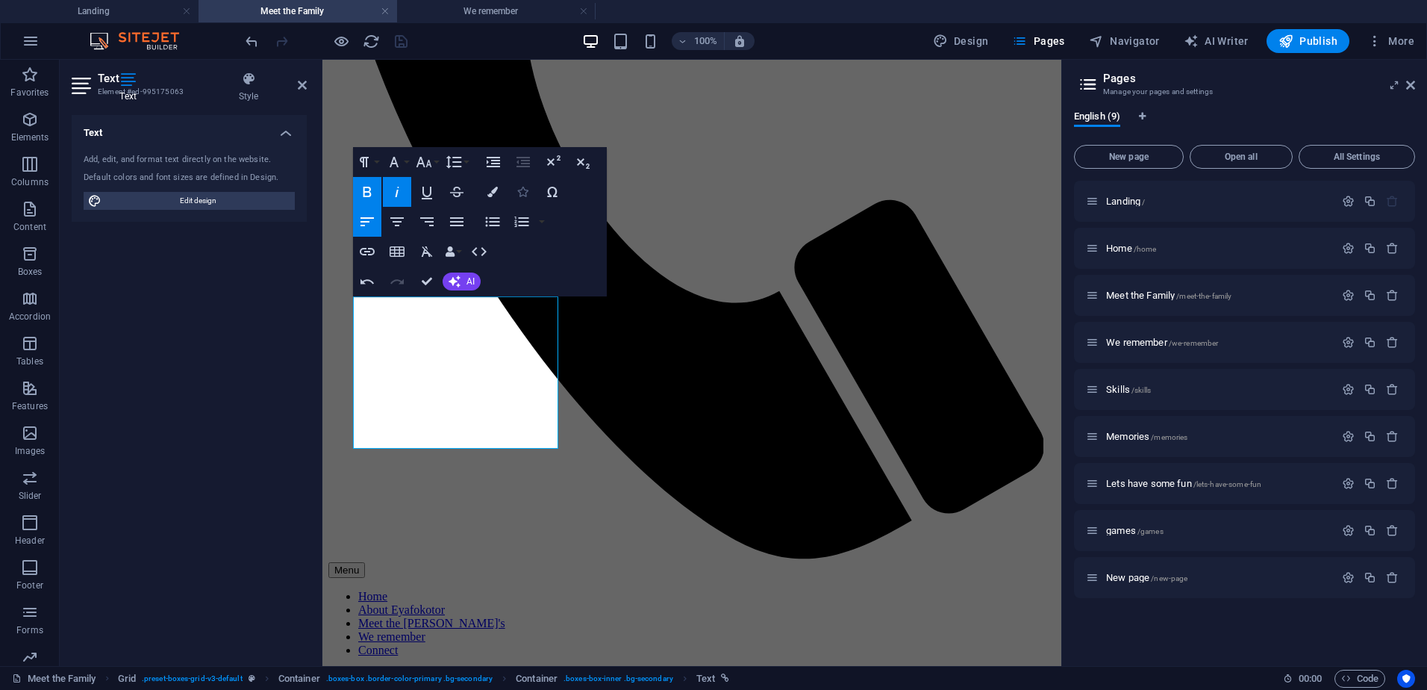
click at [523, 187] on icon "button" at bounding box center [522, 192] width 10 height 10
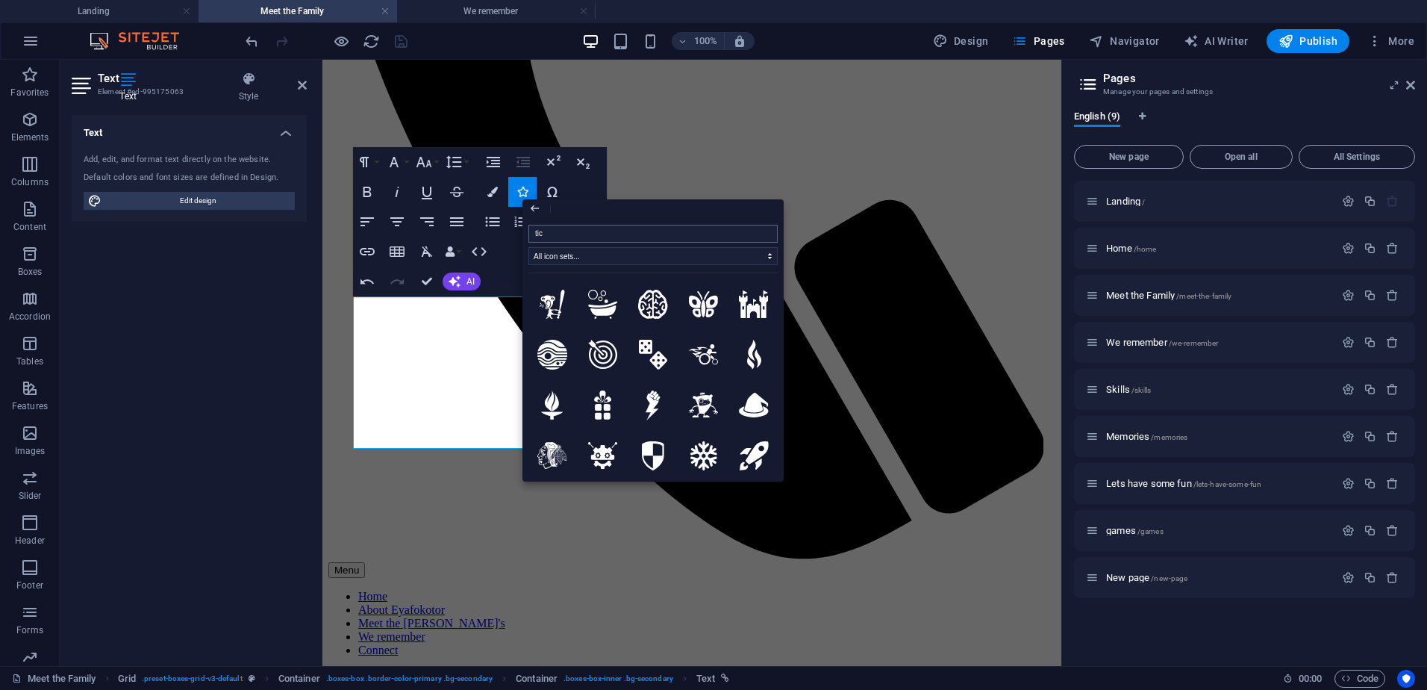
type input "tick"
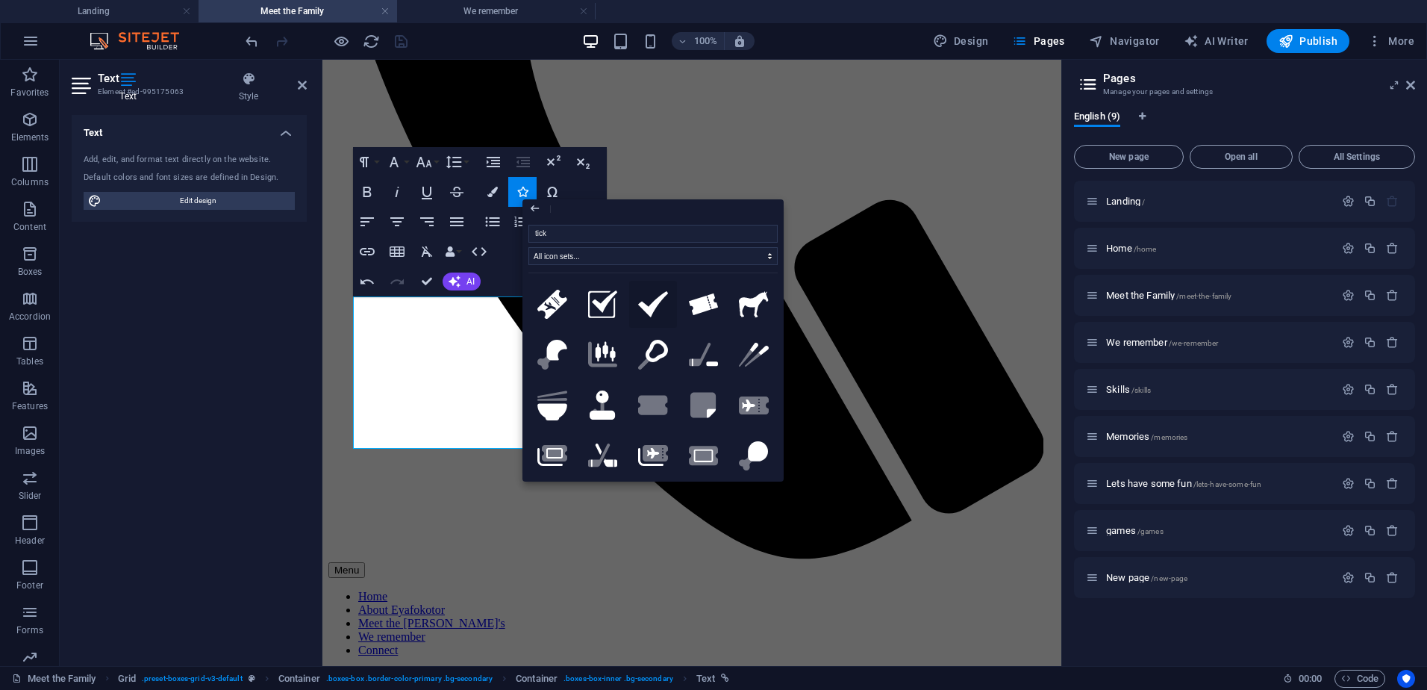
click at [656, 297] on icon at bounding box center [653, 303] width 30 height 25
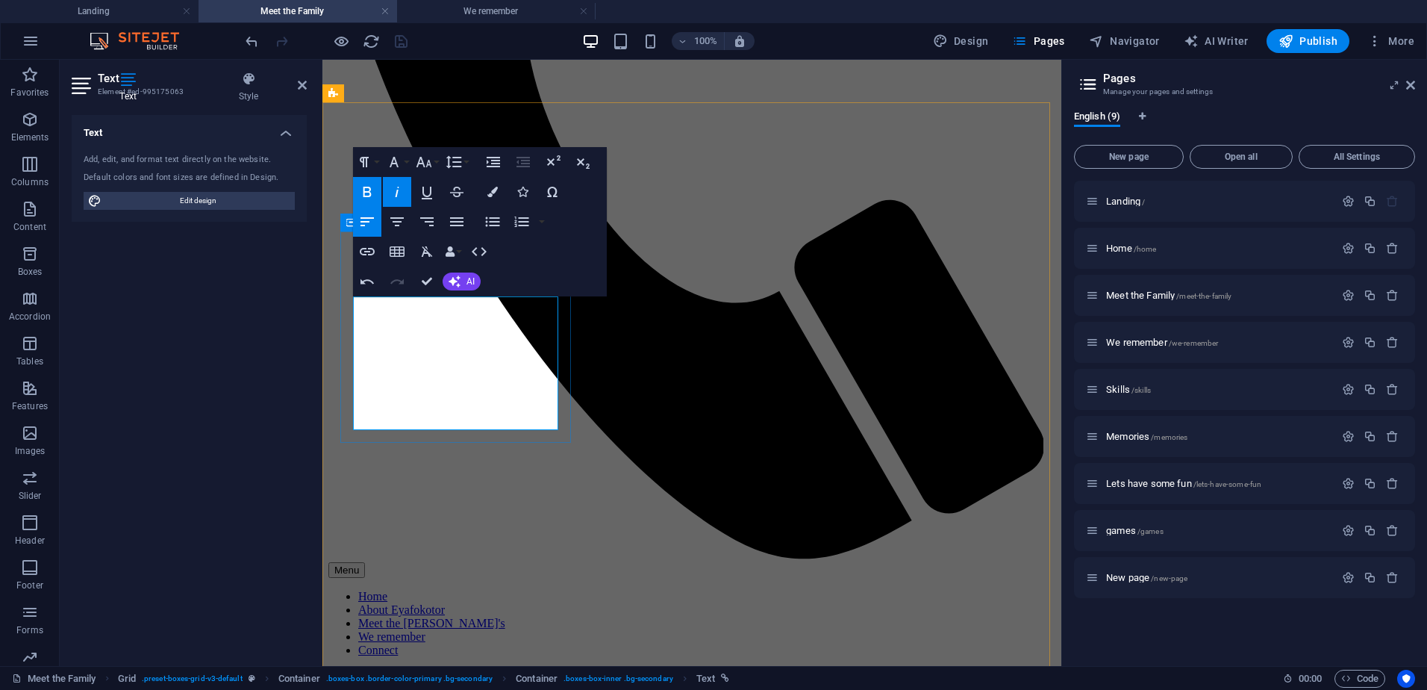
click at [408, 384] on icon "button" at bounding box center [414, 383] width 18 height 18
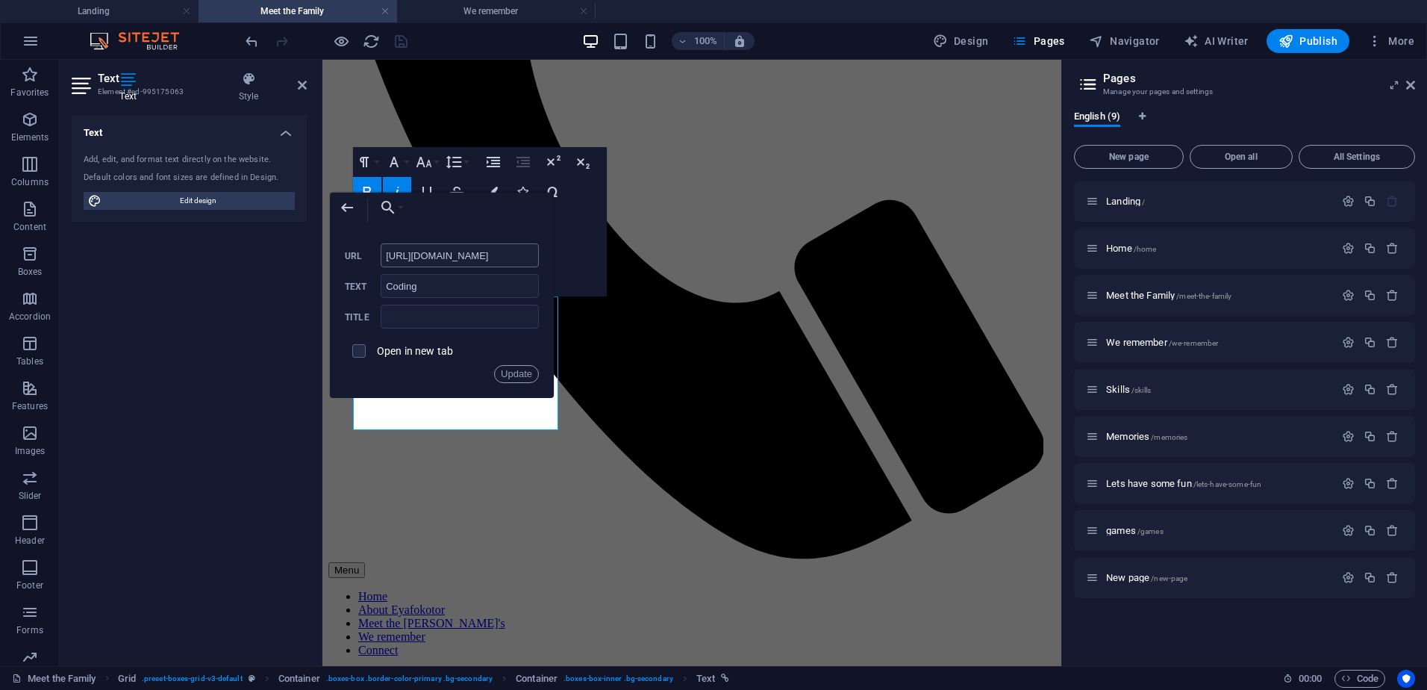
click at [416, 257] on input "[URL][DOMAIN_NAME]" at bounding box center [460, 255] width 158 height 24
drag, startPoint x: 522, startPoint y: 375, endPoint x: 407, endPoint y: 361, distance: 115.9
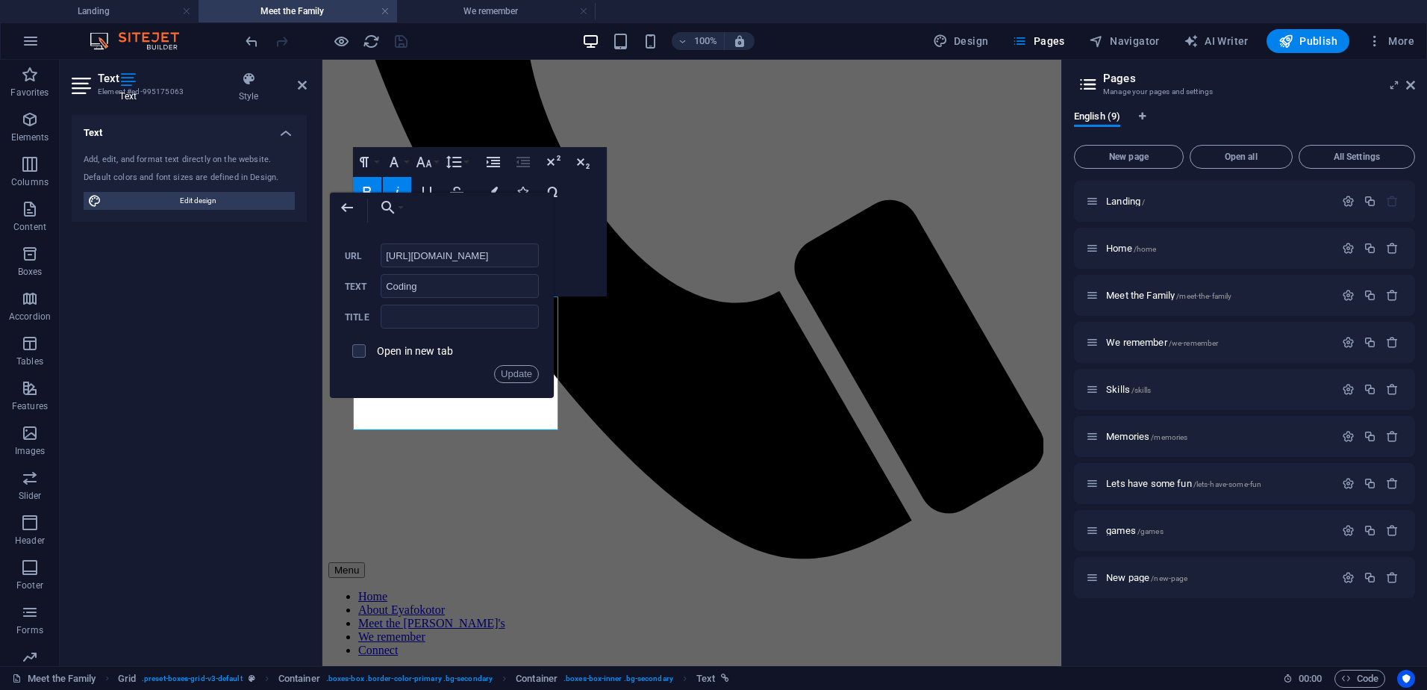
click at [407, 361] on div "[URL][DOMAIN_NAME] URL Coding Text Title Open in new tab Update" at bounding box center [442, 313] width 194 height 140
type input "[URL][DOMAIN_NAME]"
click at [405, 352] on label "Open in new tab" at bounding box center [415, 351] width 76 height 12
click at [527, 373] on button "Update" at bounding box center [516, 374] width 45 height 18
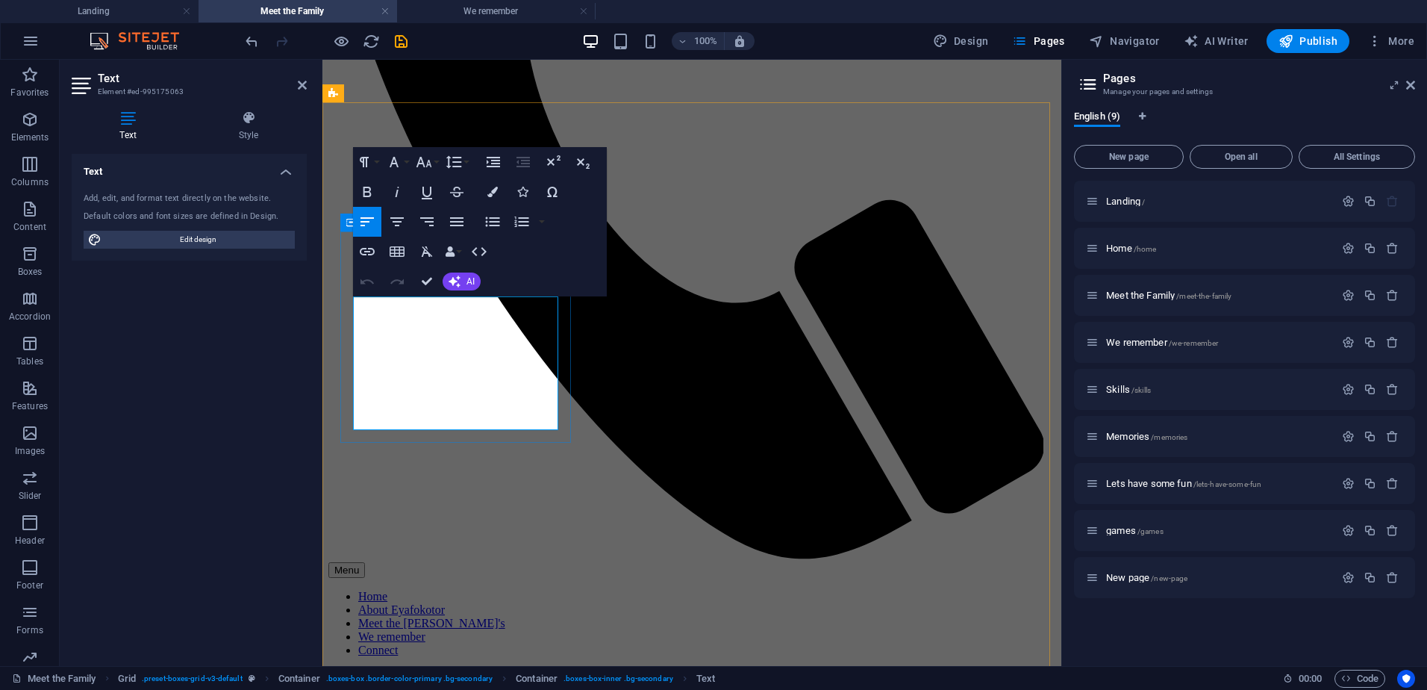
click at [367, 256] on icon "button" at bounding box center [367, 252] width 18 height 18
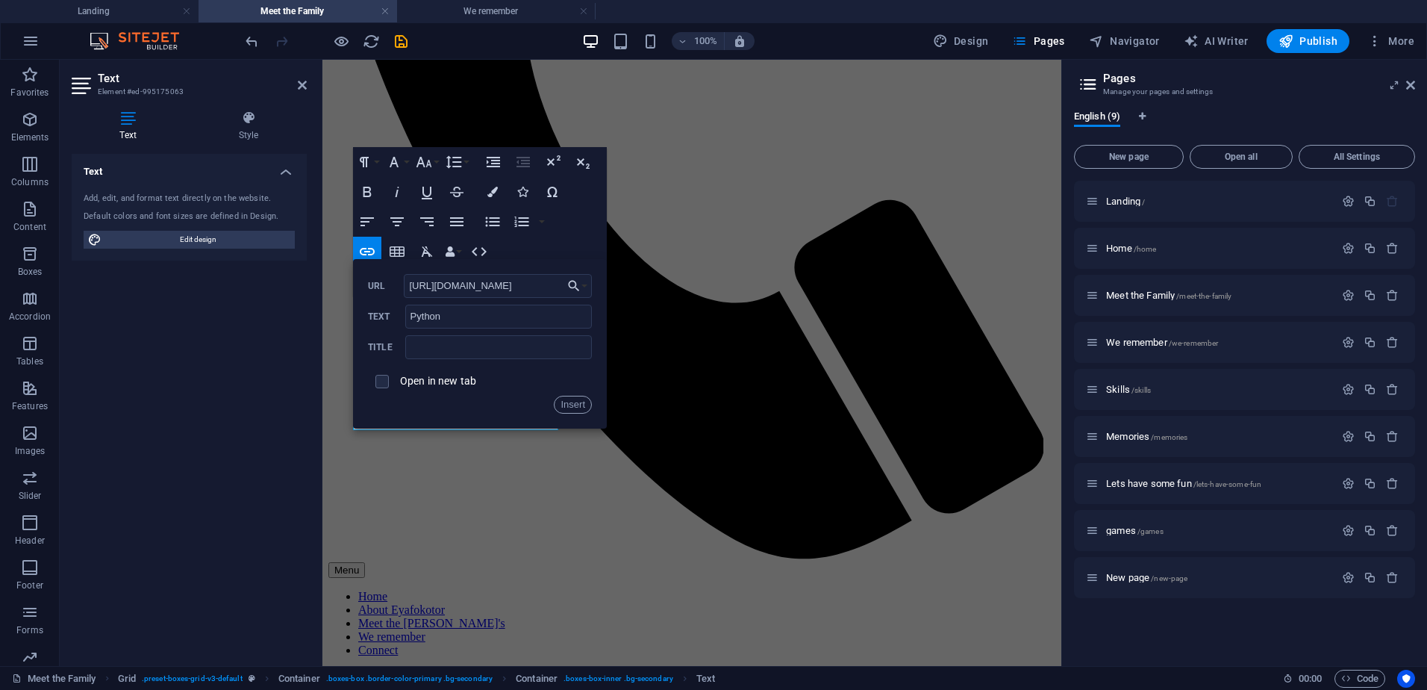
scroll to position [0, 90]
type input "[URL][DOMAIN_NAME]"
click at [424, 368] on div "Open in new tab" at bounding box center [480, 381] width 224 height 28
click at [424, 378] on label "Open in new tab" at bounding box center [438, 381] width 76 height 12
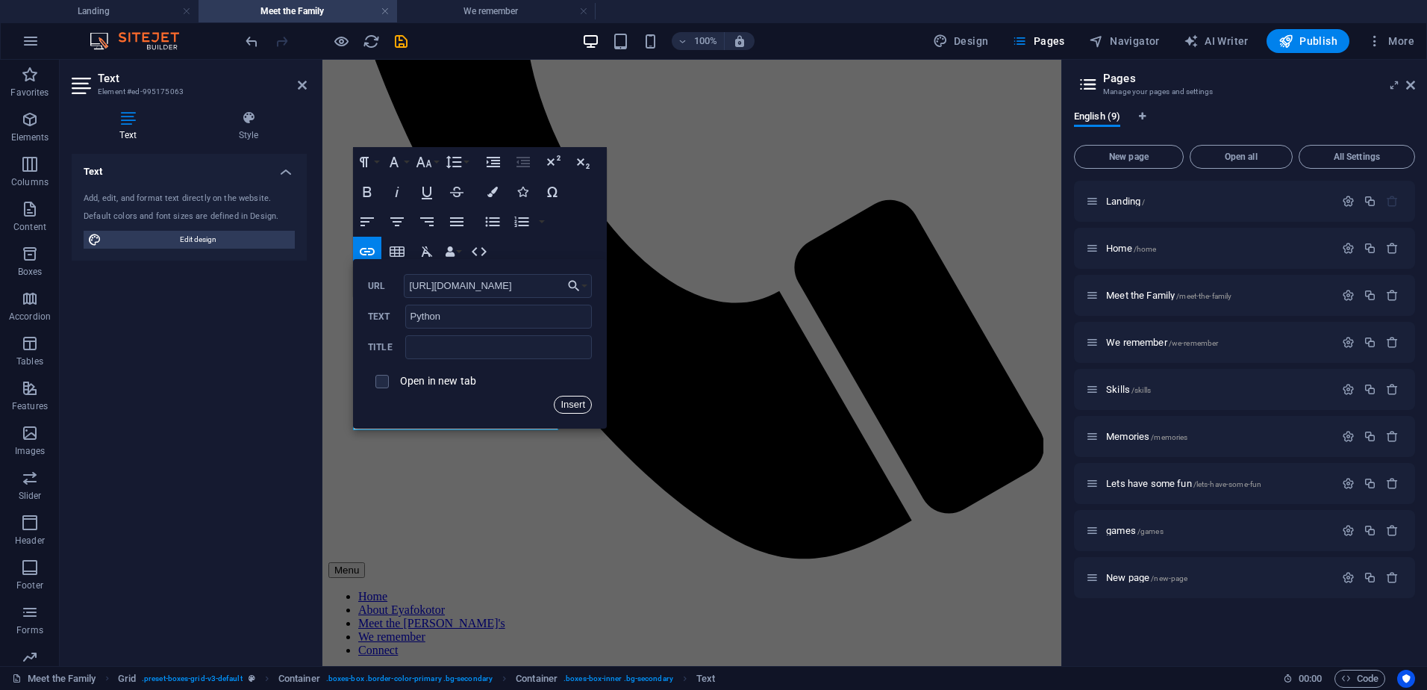
click at [569, 403] on button "Insert" at bounding box center [573, 405] width 38 height 18
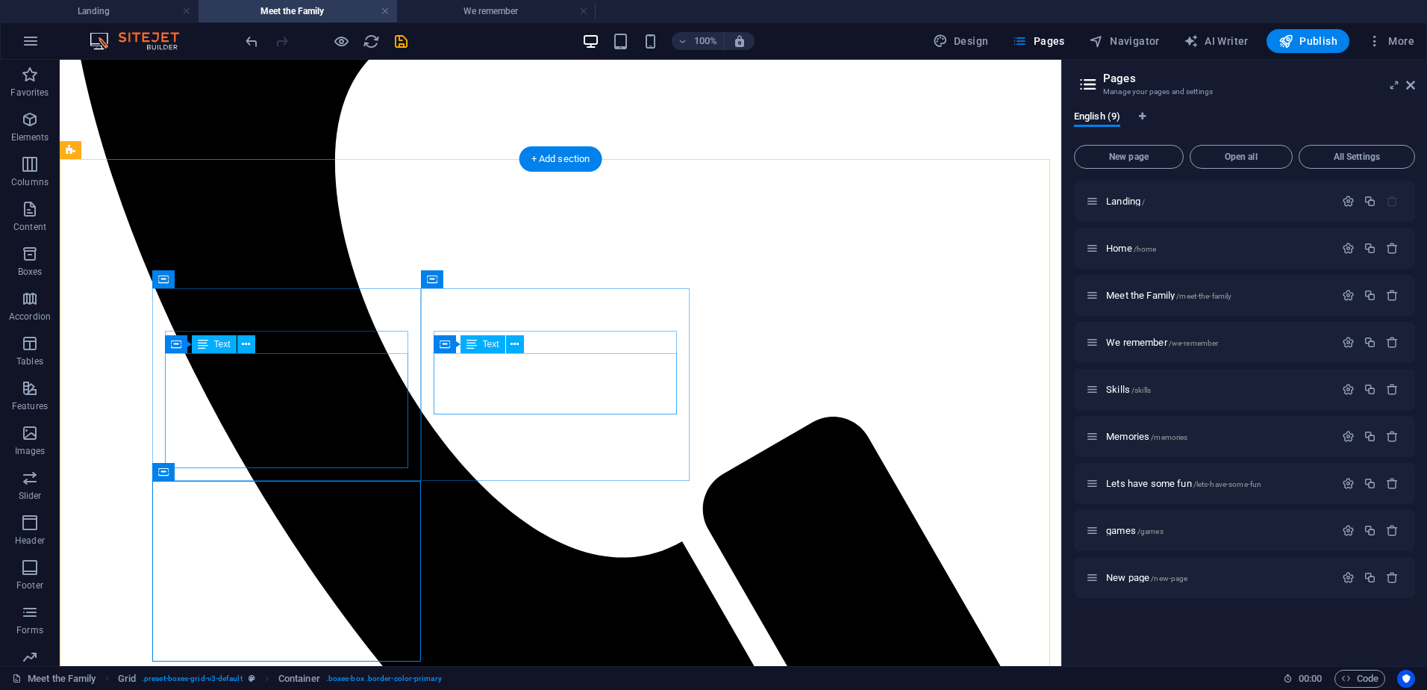
scroll to position [599, 0]
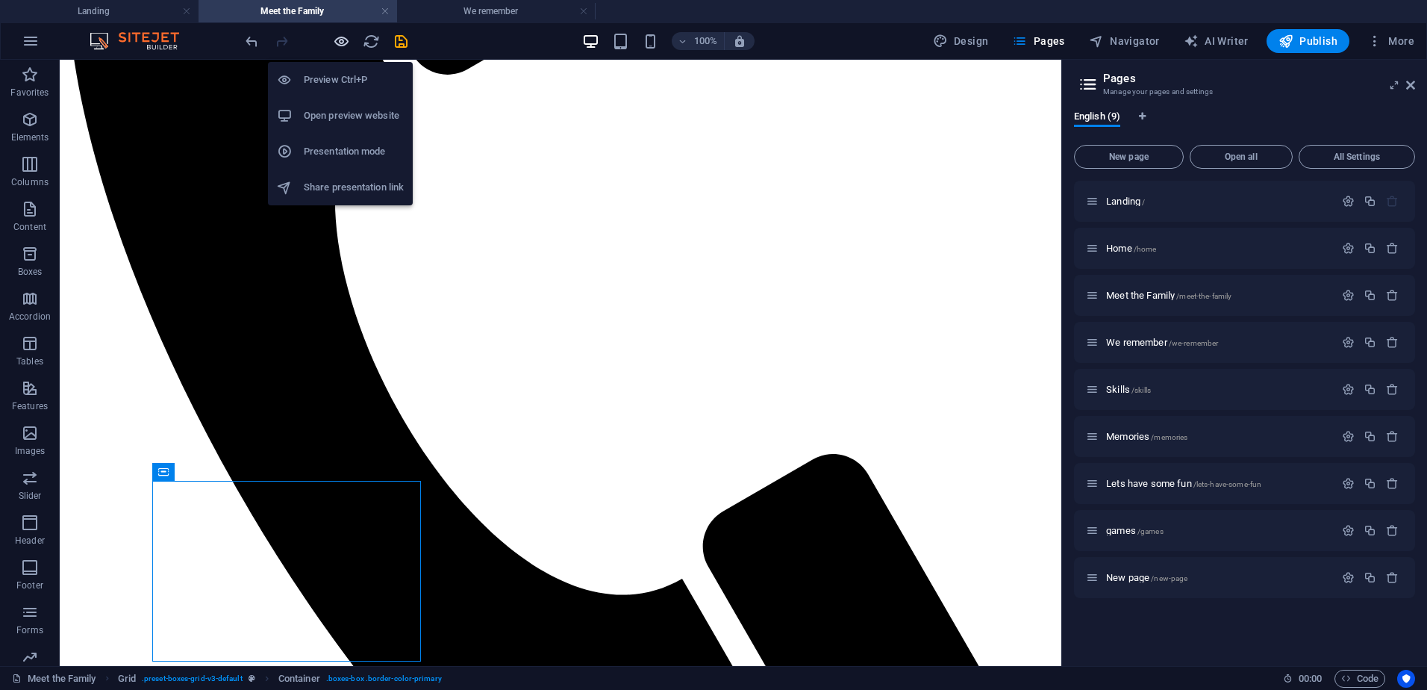
click at [340, 41] on icon "button" at bounding box center [341, 41] width 17 height 17
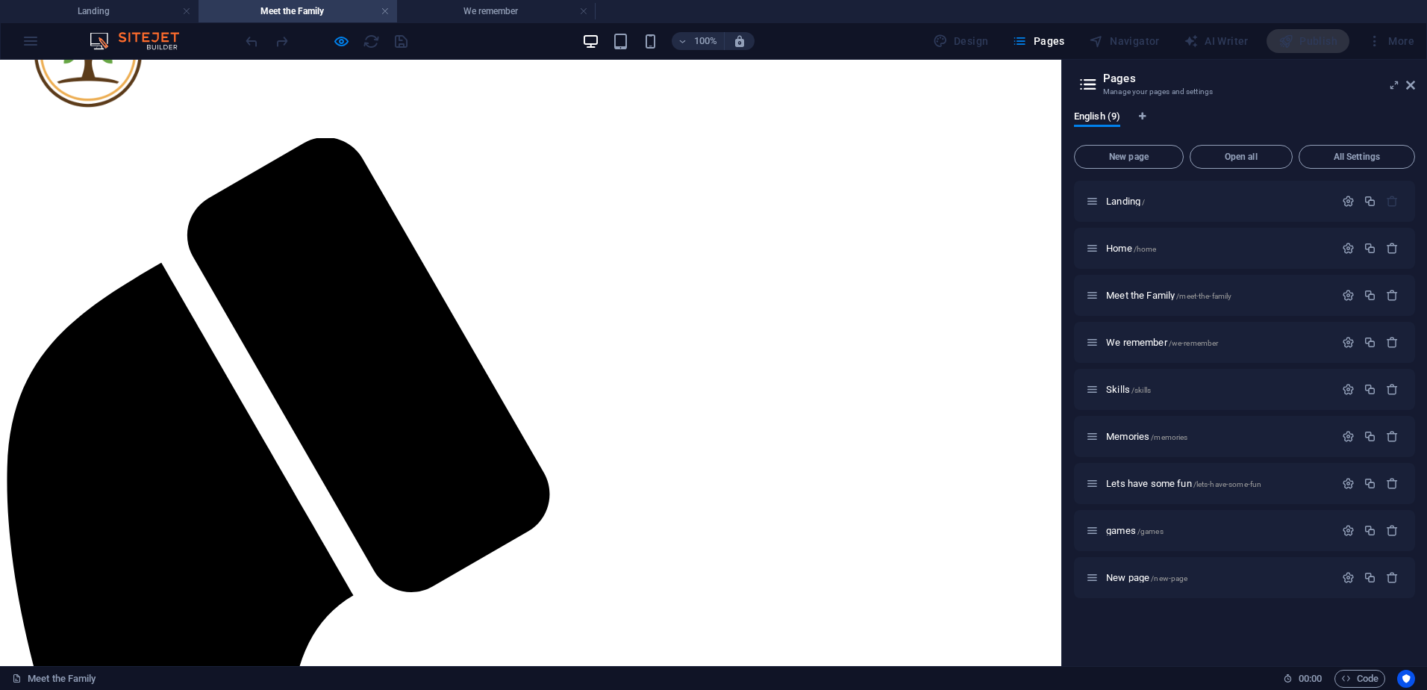
scroll to position [0, 0]
